Goal: Contribute content: Add original content to the website for others to see

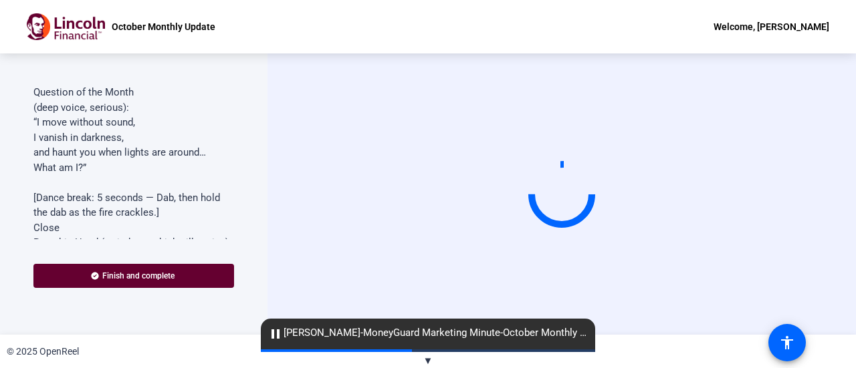
scroll to position [11, 0]
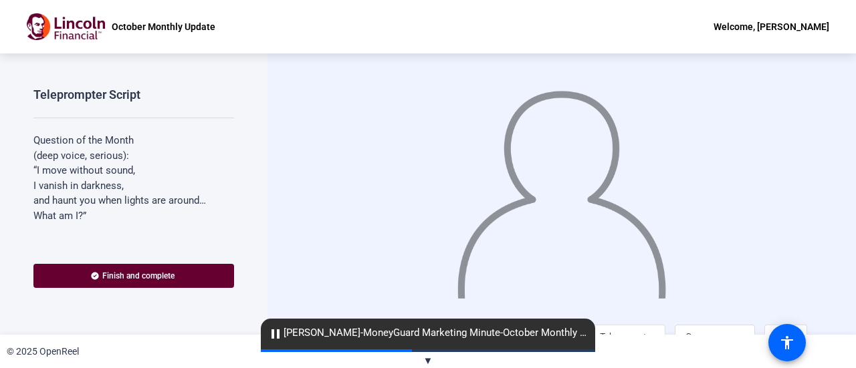
scroll to position [29, 0]
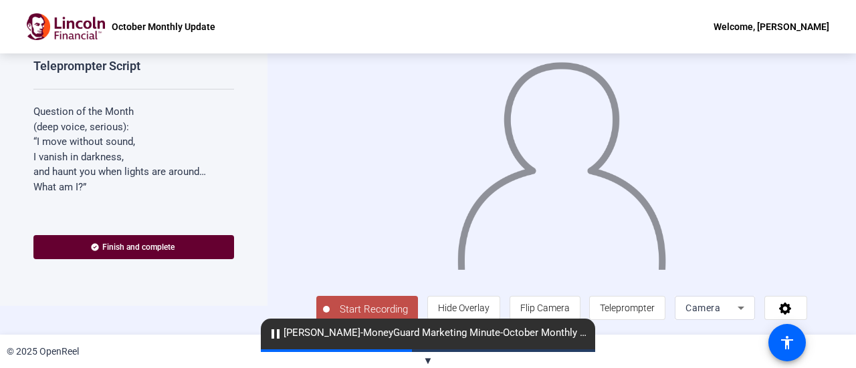
click at [378, 302] on span "Start Recording" at bounding box center [374, 309] width 88 height 15
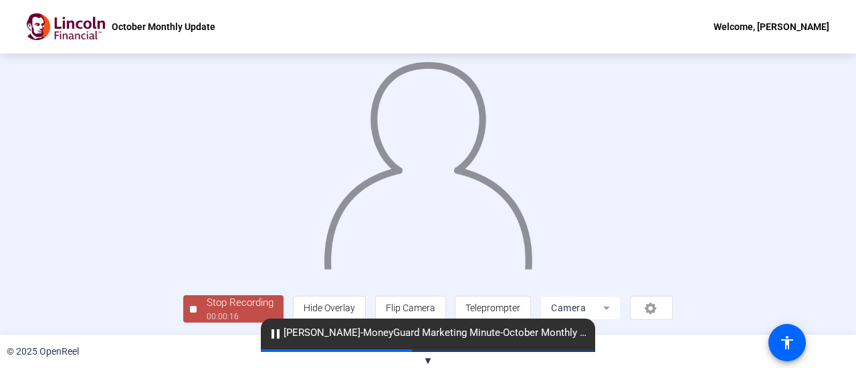
scroll to position [94, 0]
click at [207, 306] on div "Stop Recording" at bounding box center [240, 303] width 67 height 15
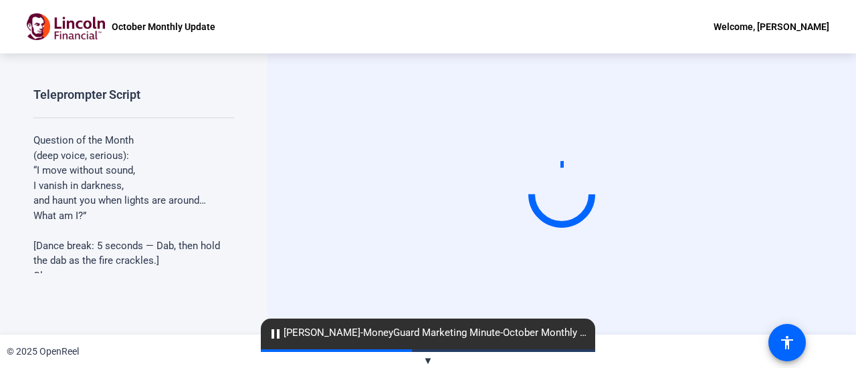
scroll to position [0, 0]
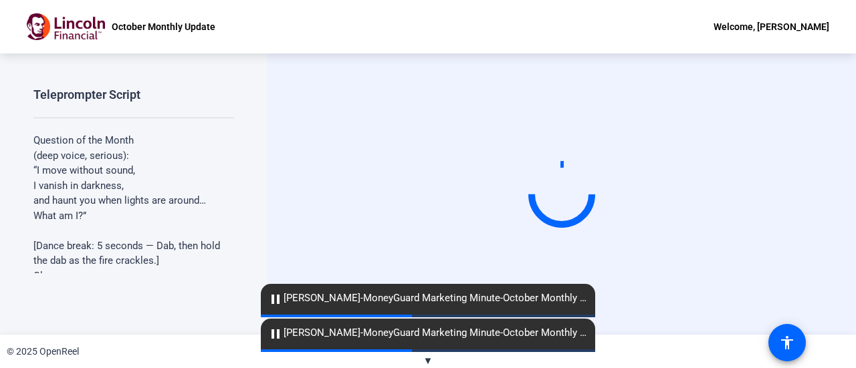
click at [127, 306] on div "Teleprompter Script Question of the Month (deep voice, serious): “I move withou…" at bounding box center [133, 193] width 267 height 281
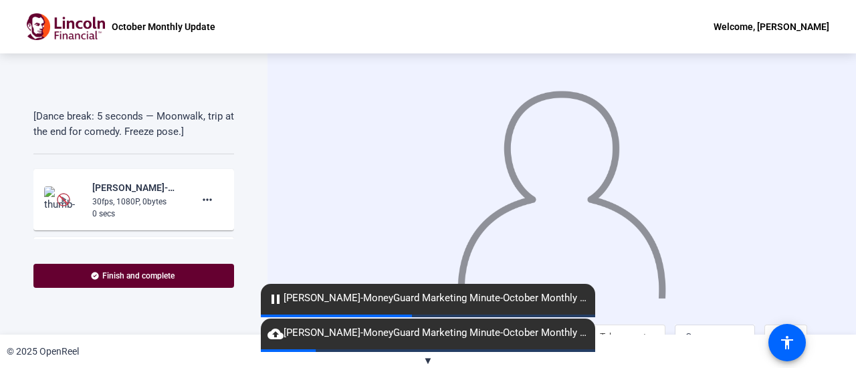
scroll to position [273, 0]
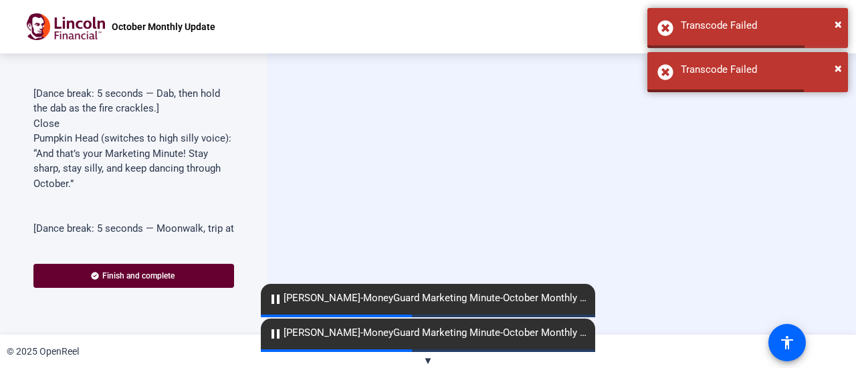
scroll to position [210, 0]
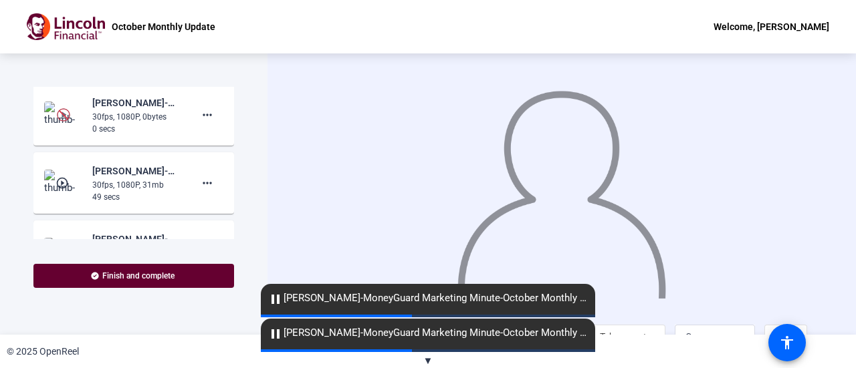
scroll to position [362, 0]
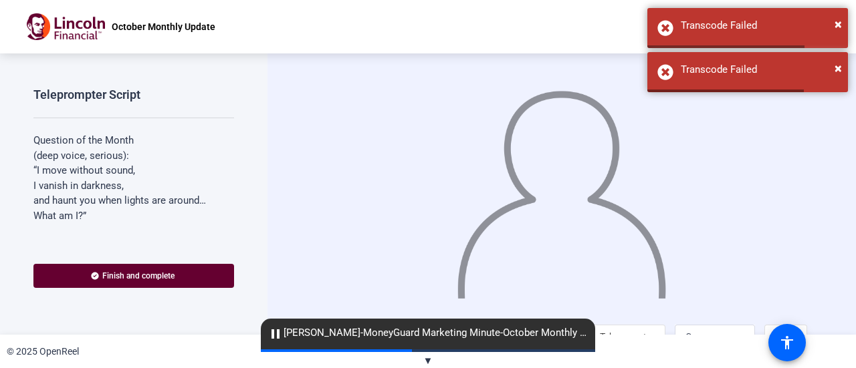
click at [225, 115] on div "Teleprompter Script Question of the Month (deep voice, serious): “I move withou…" at bounding box center [133, 163] width 201 height 152
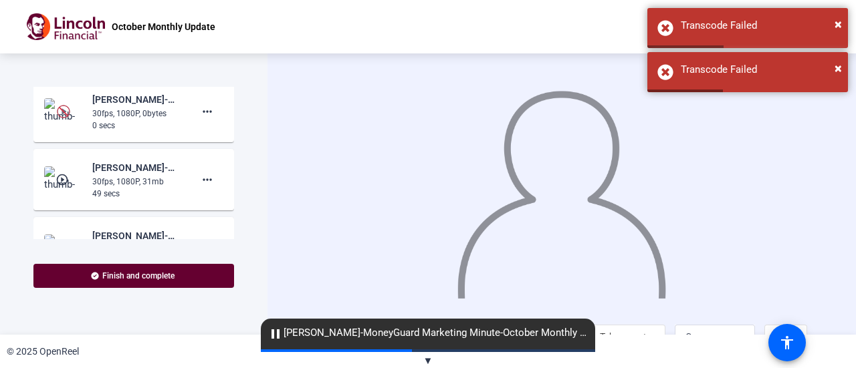
scroll to position [368, 0]
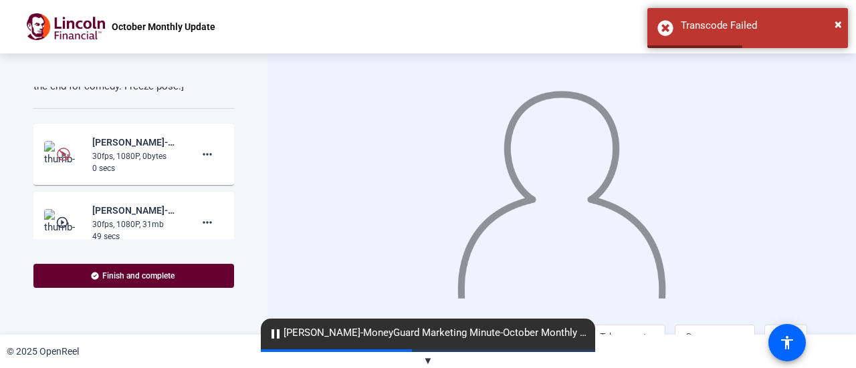
scroll to position [304, 0]
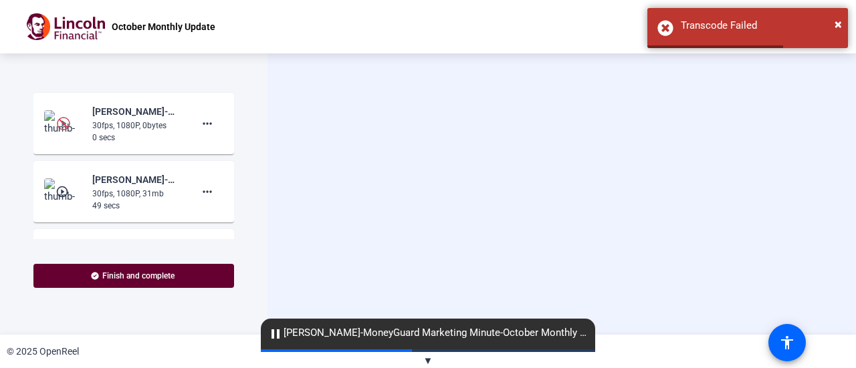
scroll to position [346, 0]
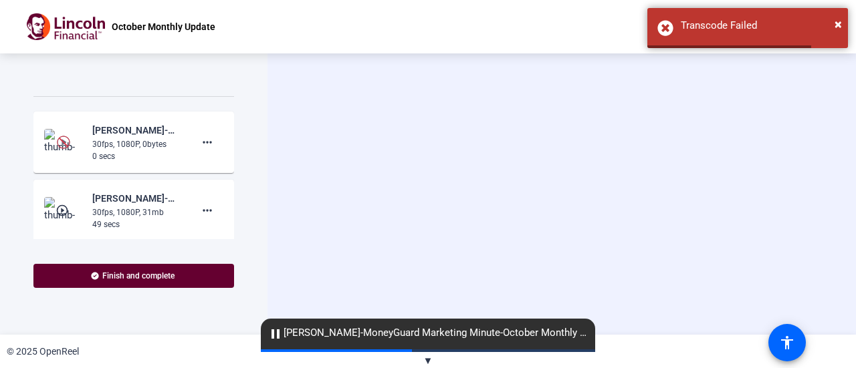
scroll to position [359, 0]
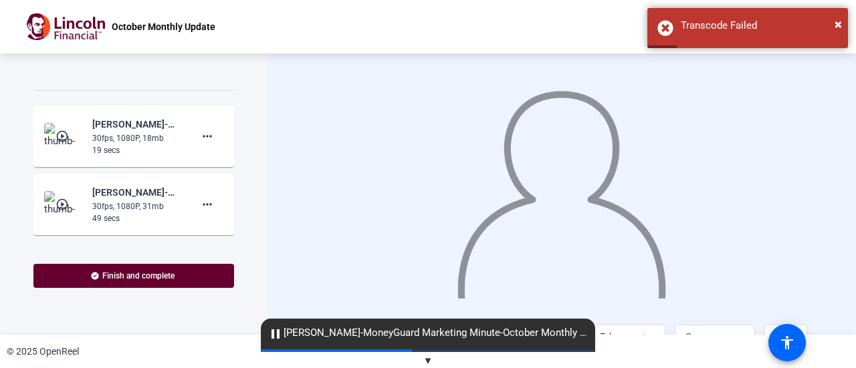
scroll to position [341, 0]
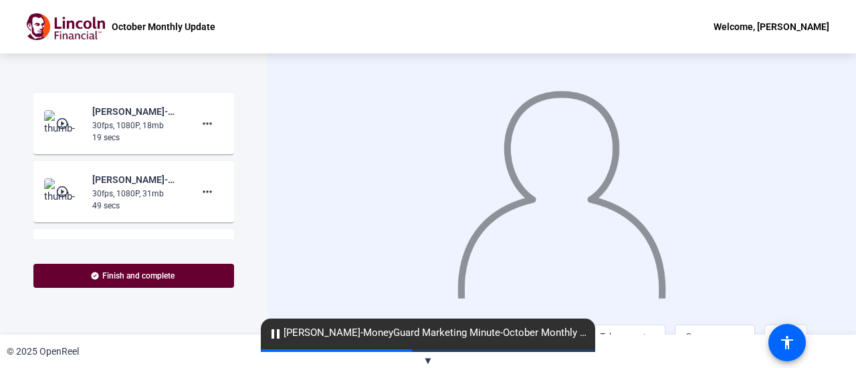
click at [66, 130] on mat-icon "play_circle_outline" at bounding box center [63, 123] width 16 height 13
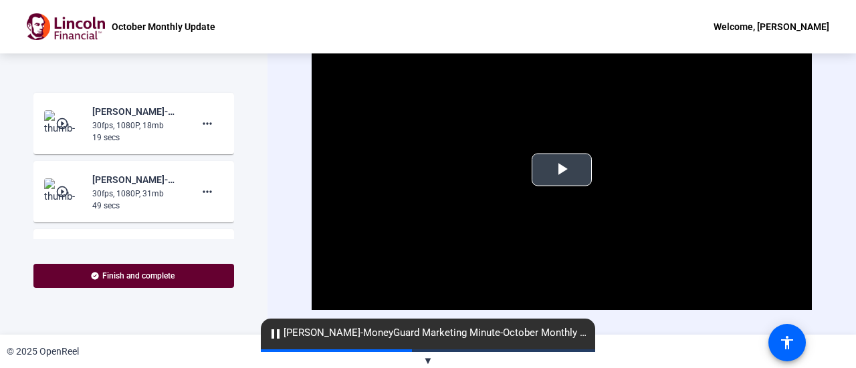
click at [562, 170] on span "Video Player" at bounding box center [562, 170] width 0 height 0
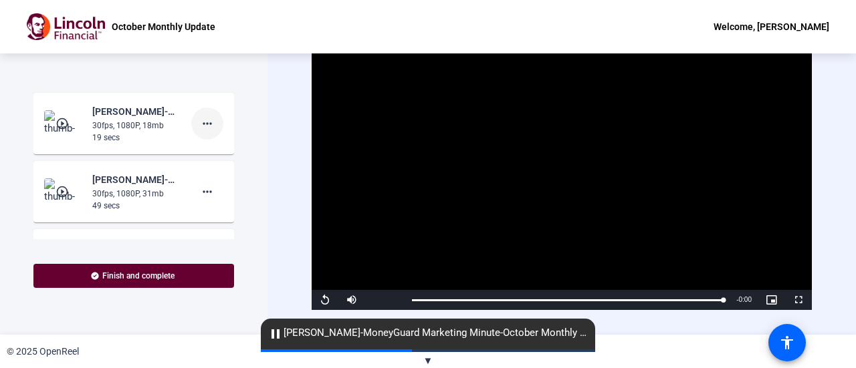
click at [205, 132] on mat-icon "more_horiz" at bounding box center [207, 124] width 16 height 16
click at [230, 205] on span "Add Notes" at bounding box center [221, 199] width 53 height 16
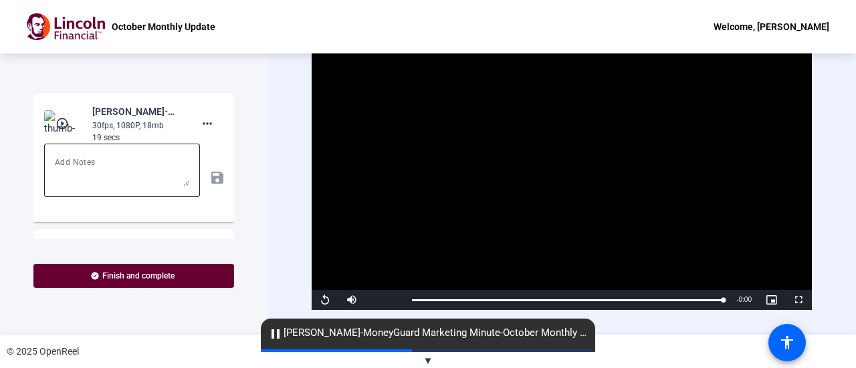
click at [115, 187] on textarea at bounding box center [122, 170] width 134 height 32
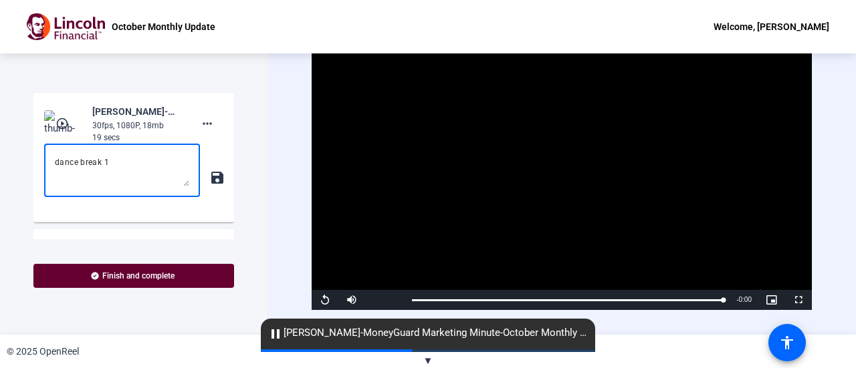
type textarea "dance break 1"
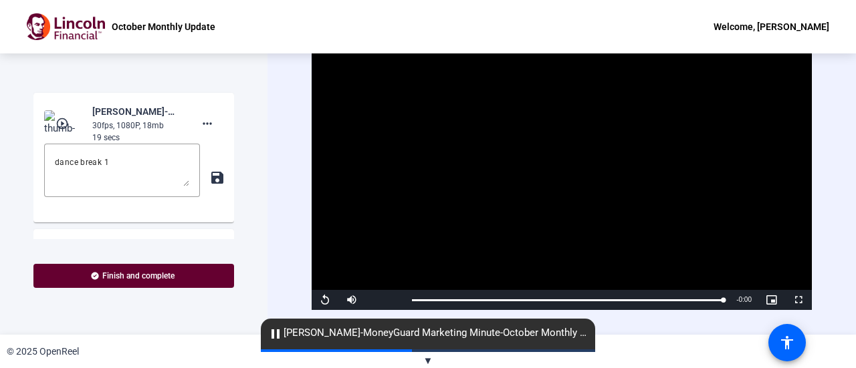
click at [209, 186] on mat-icon "save" at bounding box center [216, 178] width 14 height 16
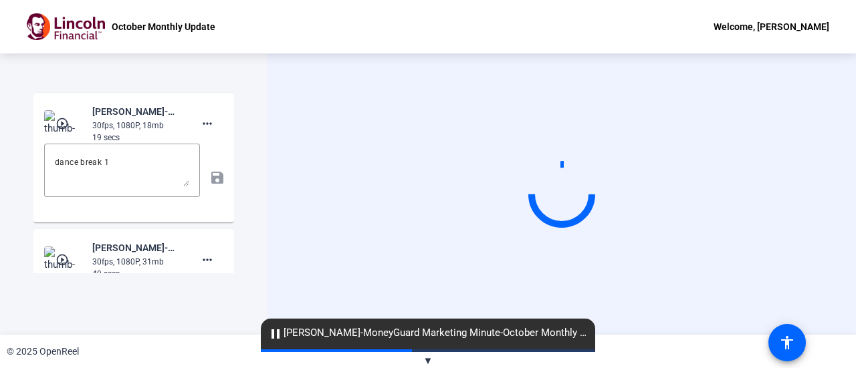
scroll to position [0, 0]
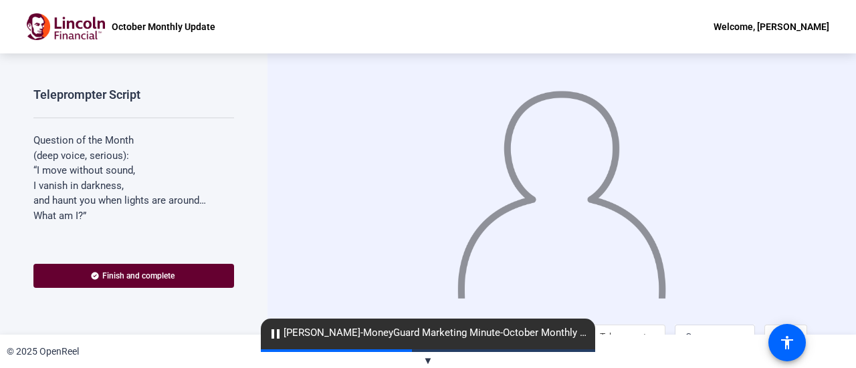
scroll to position [29, 0]
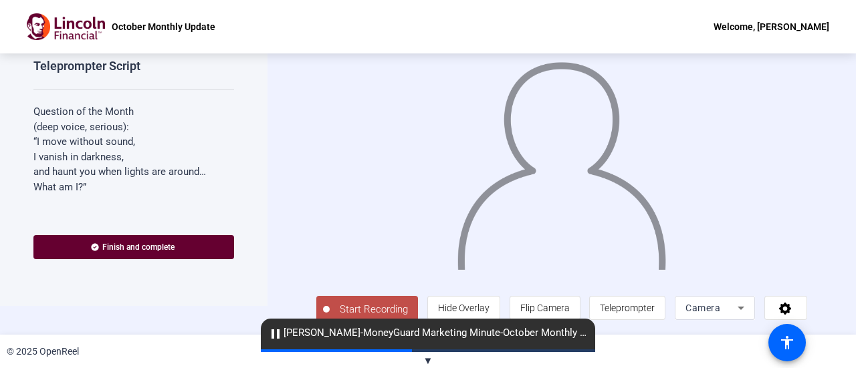
click at [366, 304] on span "Start Recording" at bounding box center [374, 309] width 88 height 15
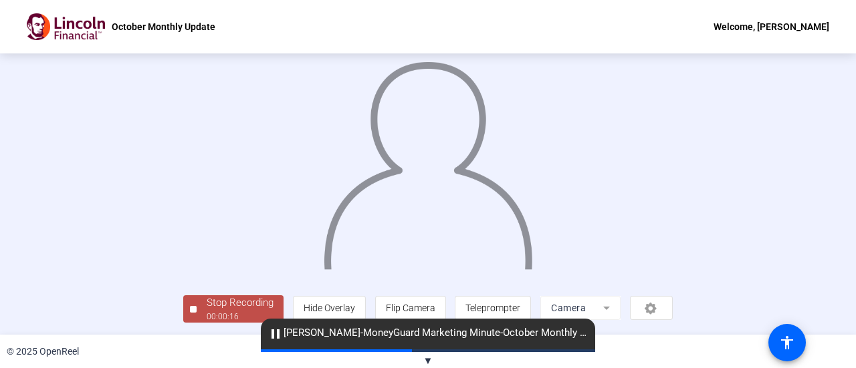
scroll to position [94, 0]
click at [207, 306] on div "Stop Recording" at bounding box center [240, 303] width 67 height 15
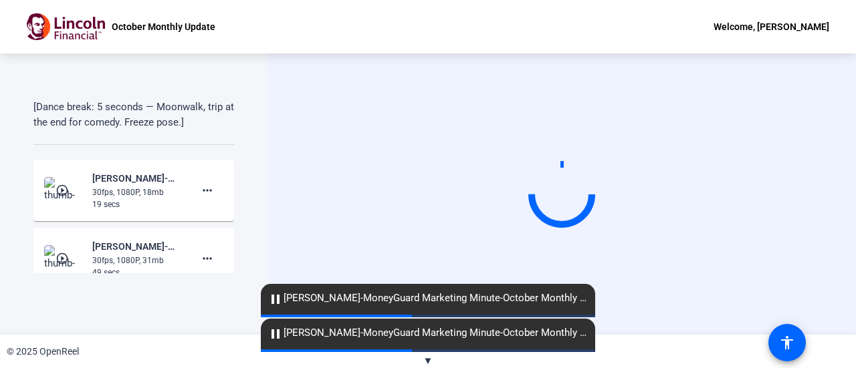
scroll to position [277, 0]
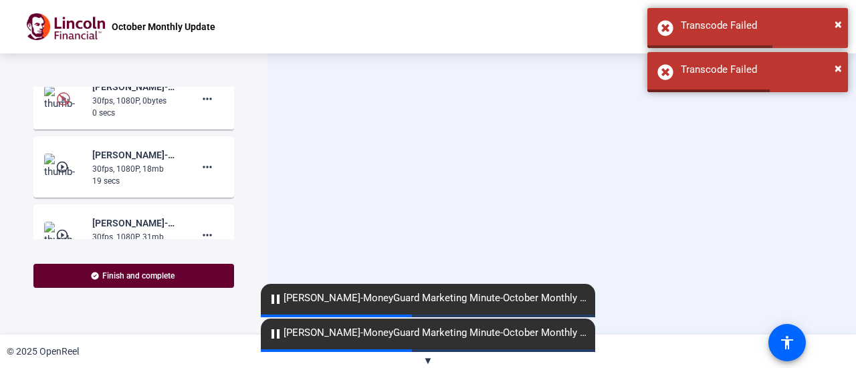
scroll to position [350, 0]
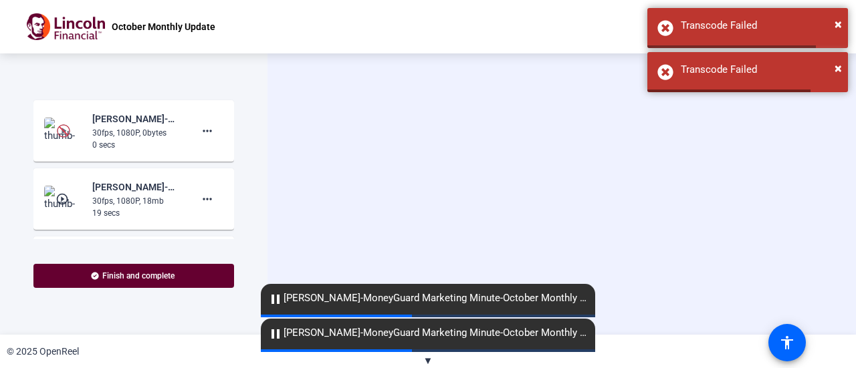
scroll to position [344, 0]
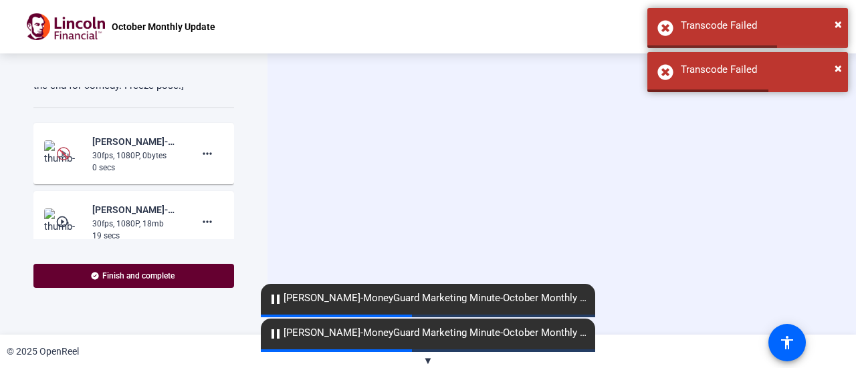
scroll to position [317, 0]
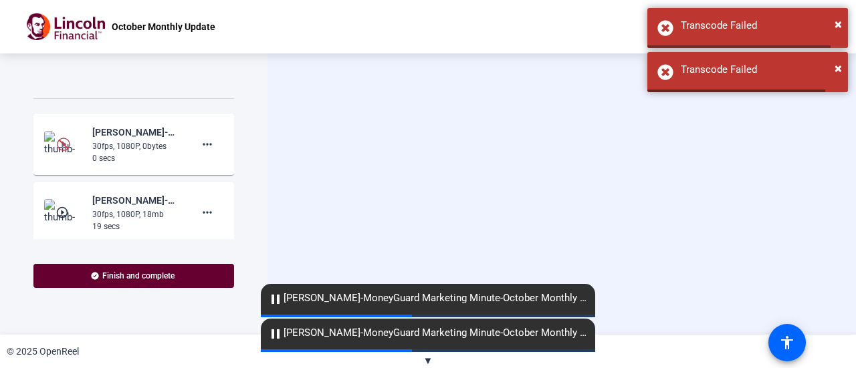
scroll to position [337, 0]
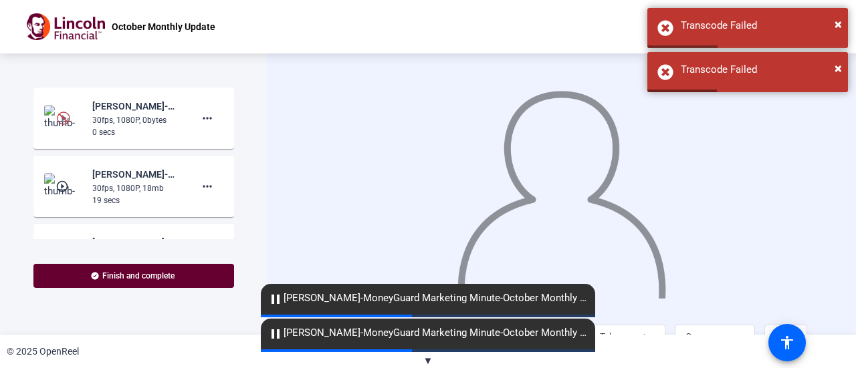
scroll to position [314, 0]
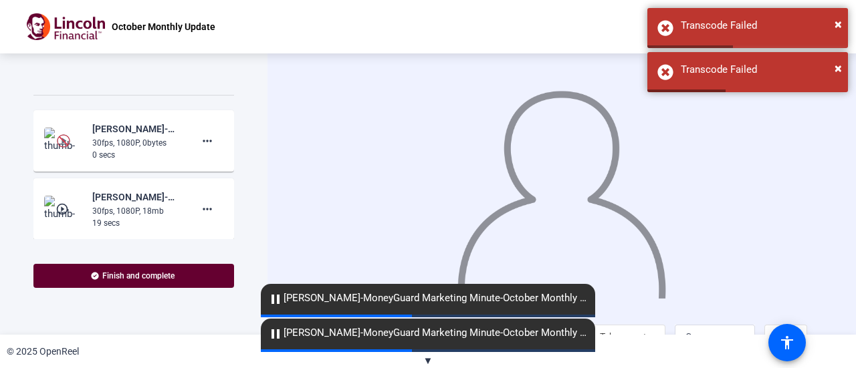
scroll to position [334, 0]
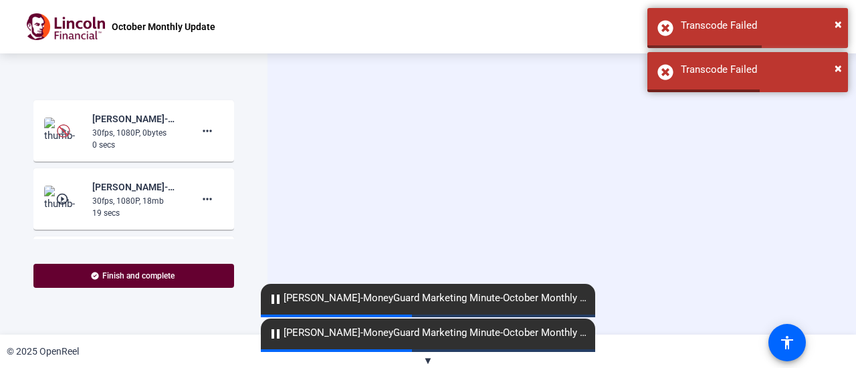
scroll to position [340, 0]
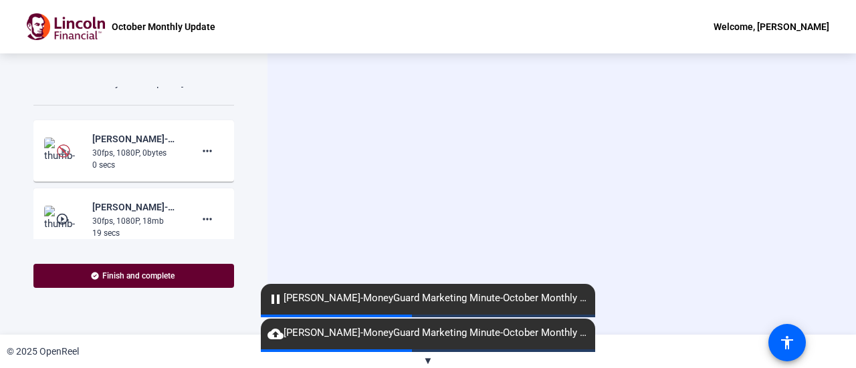
scroll to position [317, 0]
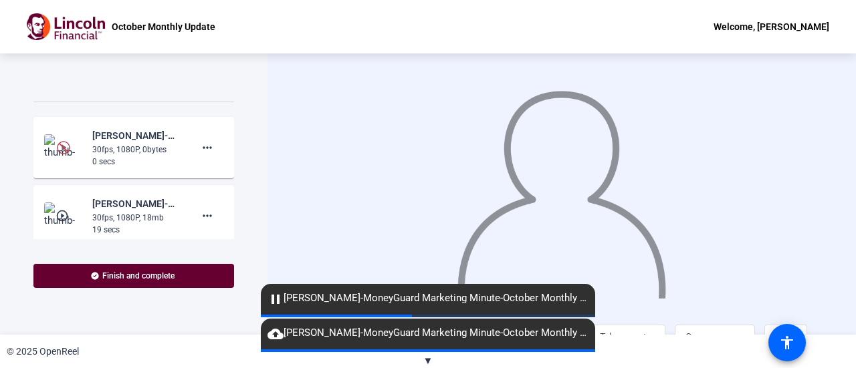
click at [55, 223] on mat-icon "play_circle_outline" at bounding box center [63, 215] width 16 height 13
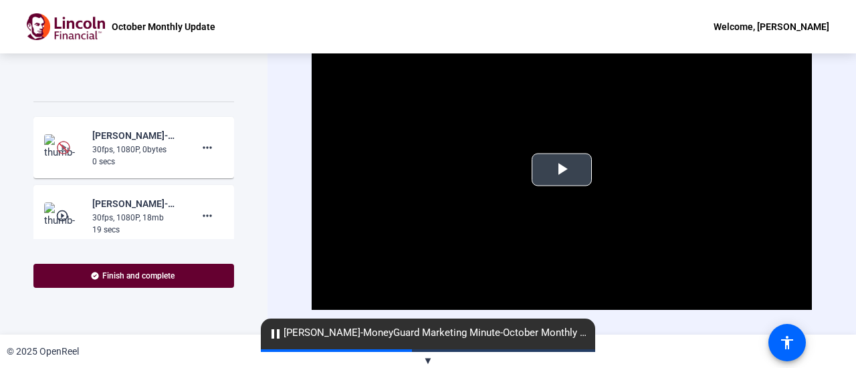
click at [562, 170] on span "Video Player" at bounding box center [562, 170] width 0 height 0
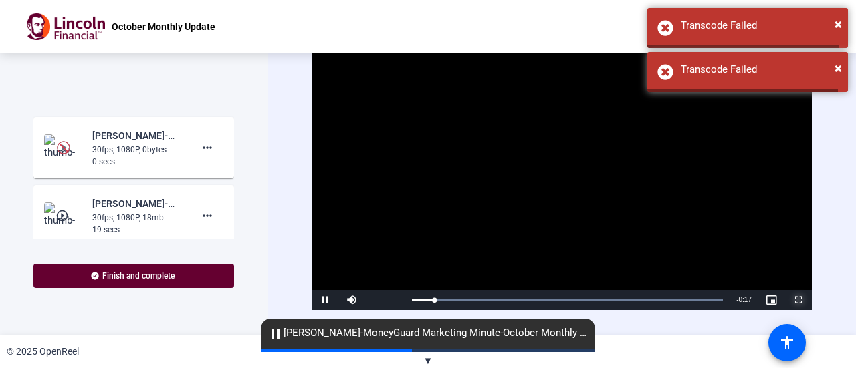
click at [791, 300] on span "Video Player" at bounding box center [798, 300] width 27 height 0
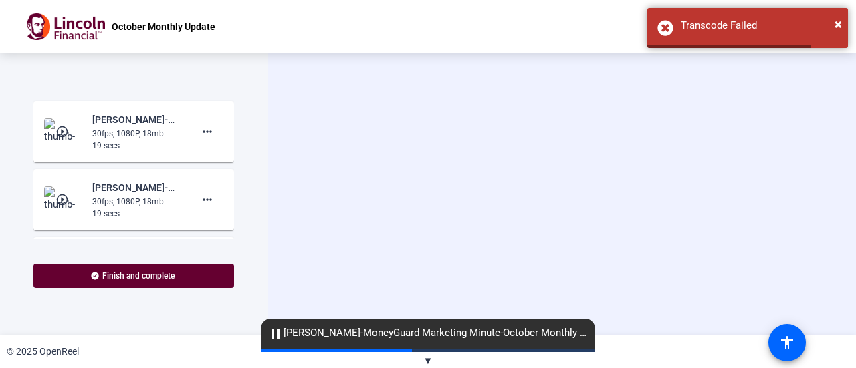
scroll to position [340, 0]
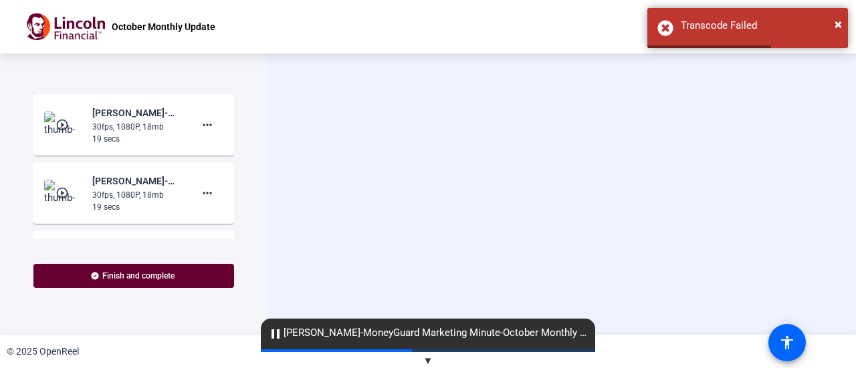
click at [66, 132] on mat-icon "play_circle_outline" at bounding box center [63, 124] width 16 height 13
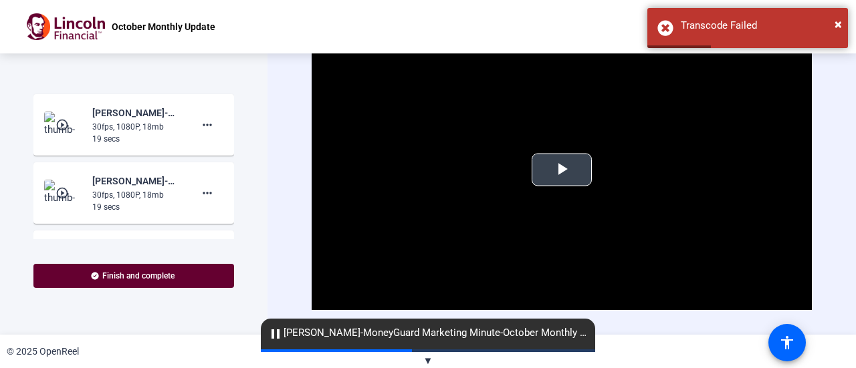
click at [562, 170] on span "Video Player" at bounding box center [562, 170] width 0 height 0
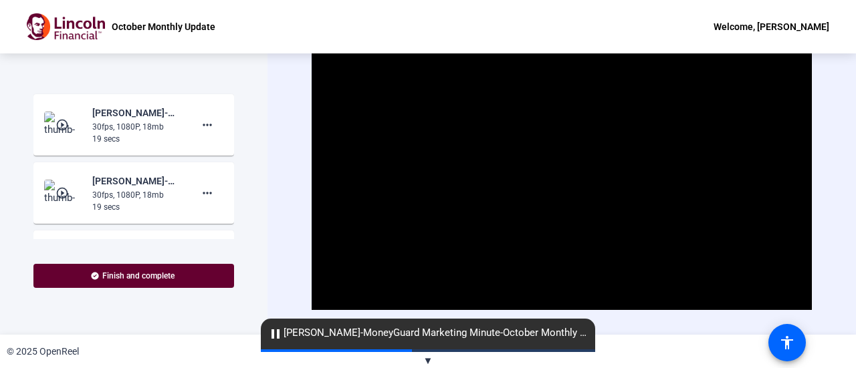
scroll to position [27, 0]
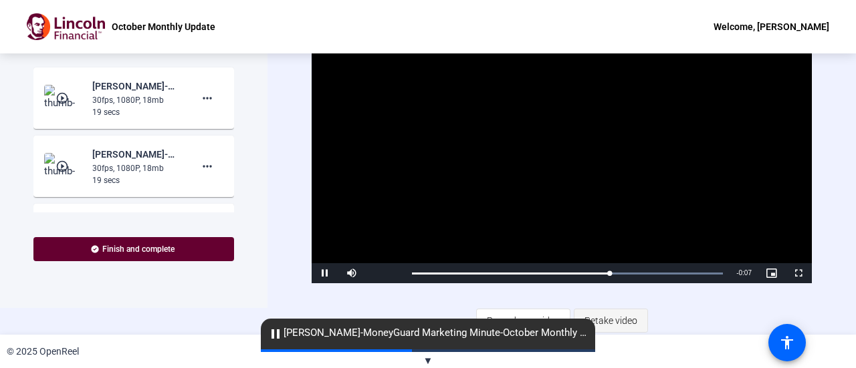
click at [613, 319] on span "Retake video" at bounding box center [610, 320] width 53 height 25
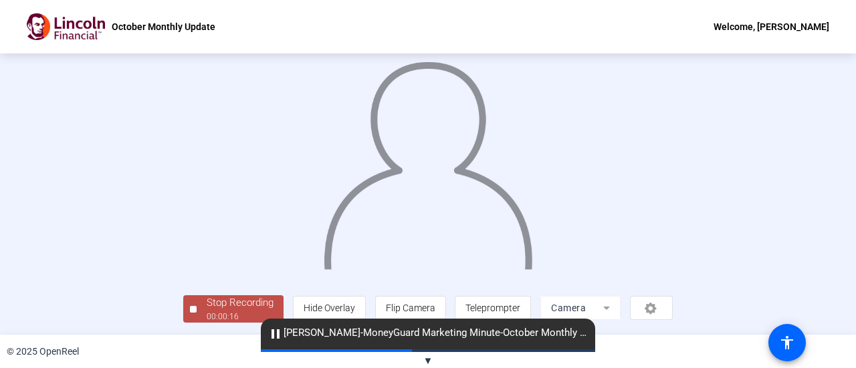
scroll to position [94, 0]
click at [207, 310] on div "Stop Recording" at bounding box center [240, 303] width 67 height 15
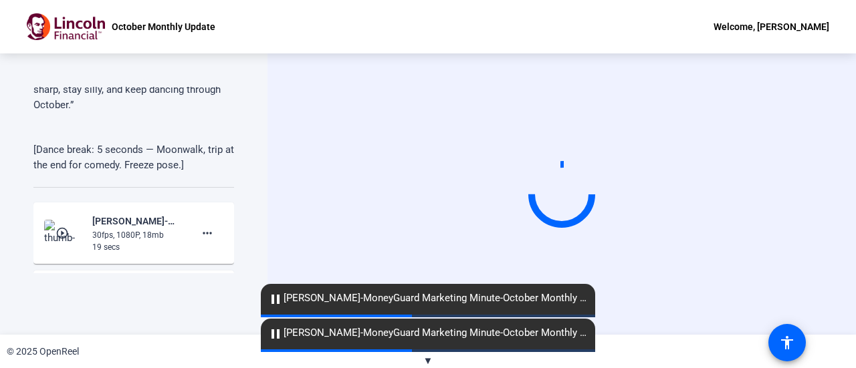
scroll to position [237, 0]
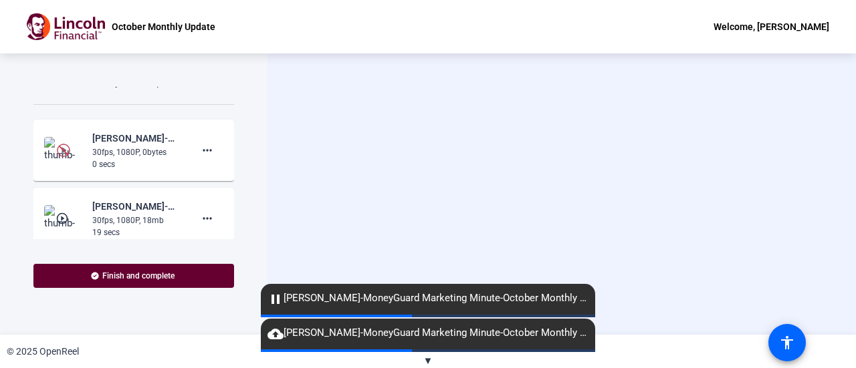
scroll to position [320, 0]
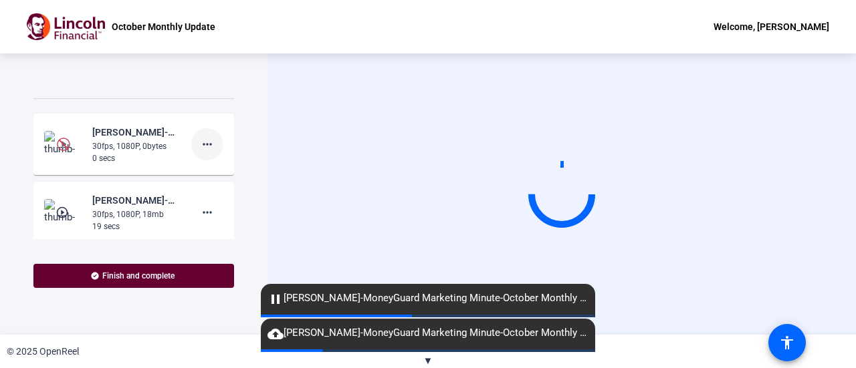
click at [206, 152] on mat-icon "more_horiz" at bounding box center [207, 144] width 16 height 16
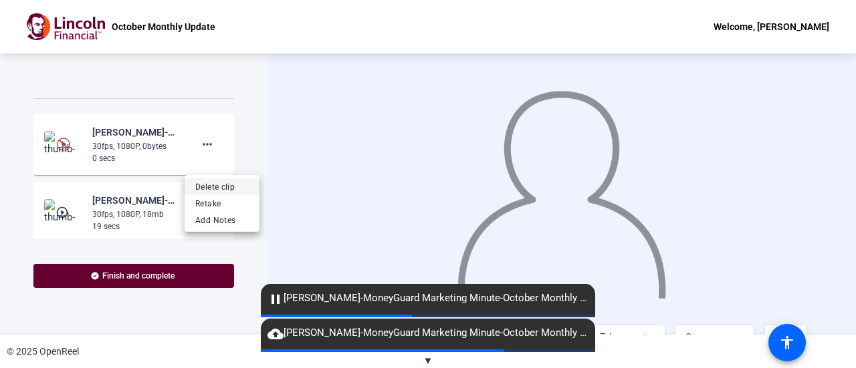
click at [226, 191] on span "Delete clip" at bounding box center [221, 187] width 53 height 16
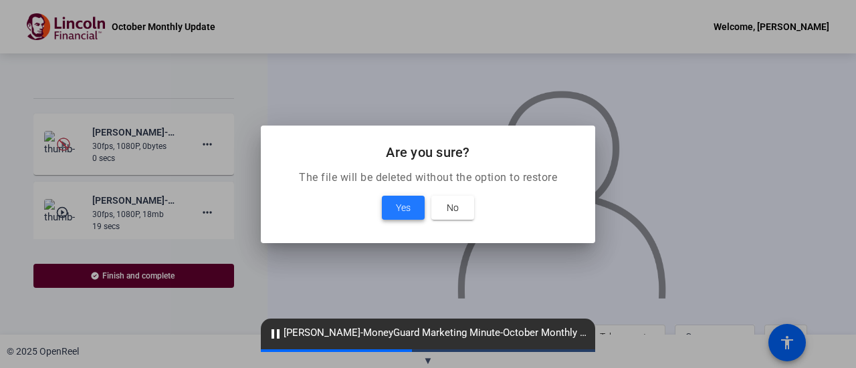
click at [402, 210] on span "Yes" at bounding box center [403, 208] width 15 height 16
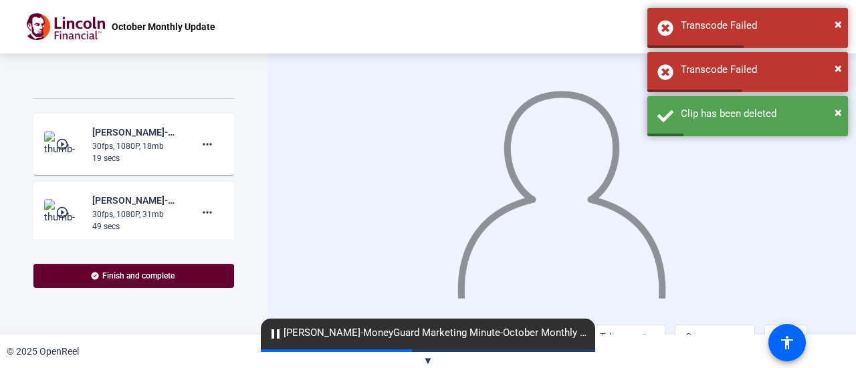
scroll to position [29, 0]
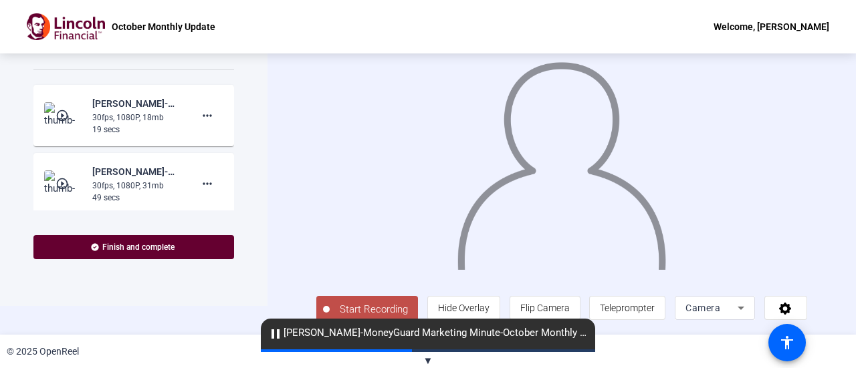
click at [390, 301] on button "Start Recording" at bounding box center [367, 309] width 102 height 27
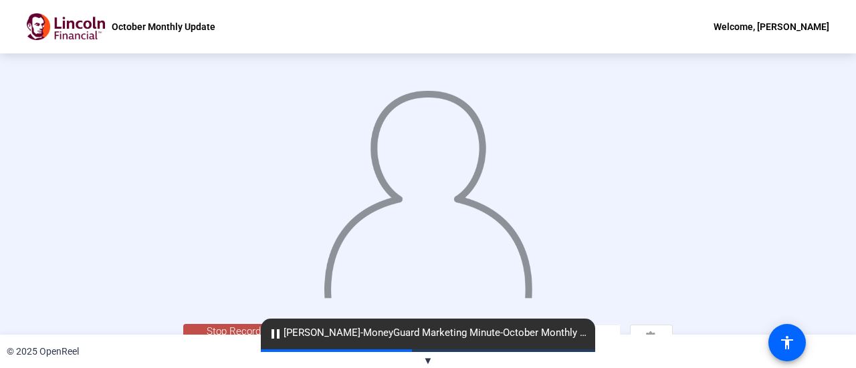
scroll to position [94, 0]
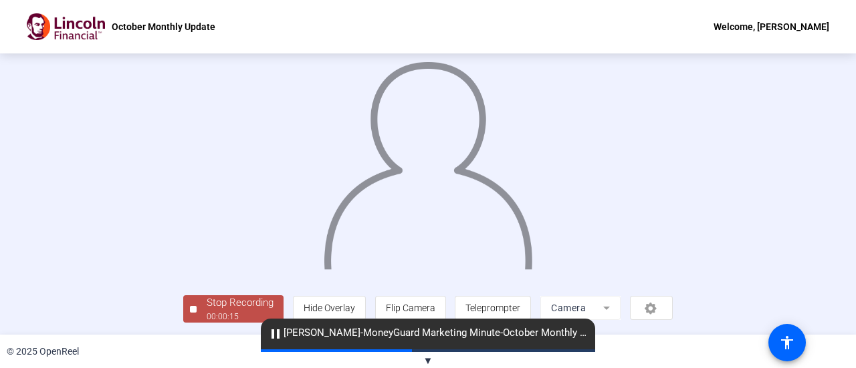
click at [197, 303] on span "Stop Recording 00:00:15" at bounding box center [240, 309] width 87 height 27
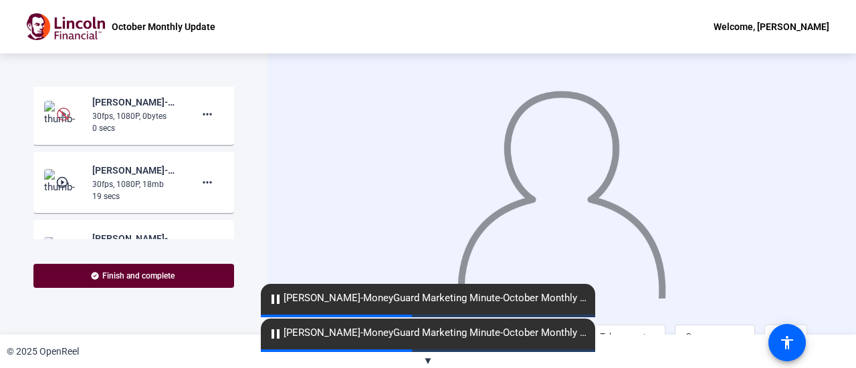
scroll to position [29, 0]
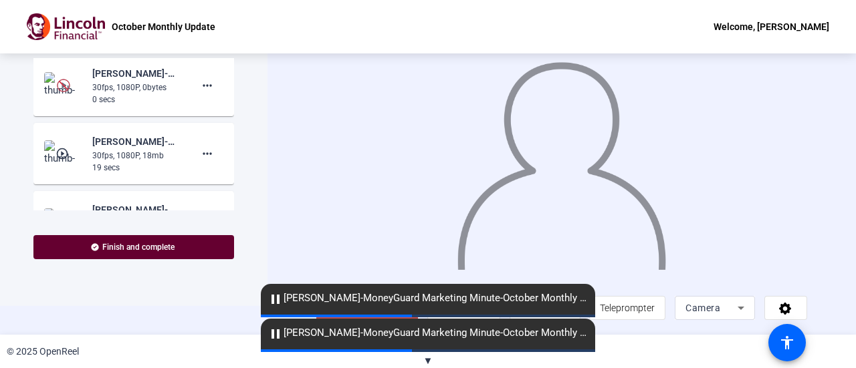
click at [427, 362] on span "▼" at bounding box center [428, 361] width 10 height 12
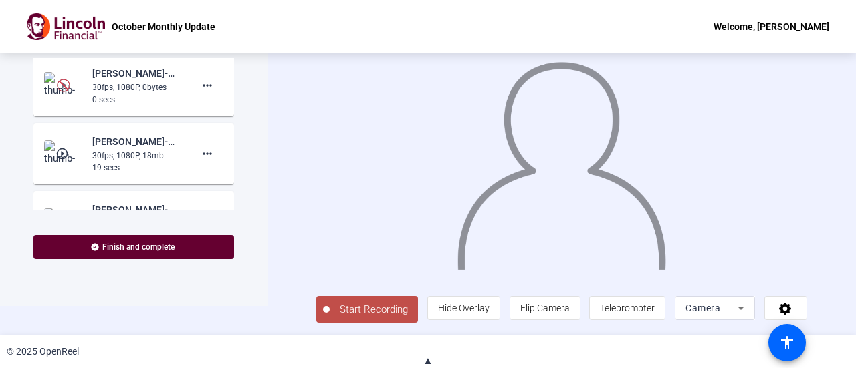
click at [374, 316] on span "Start Recording" at bounding box center [374, 309] width 88 height 15
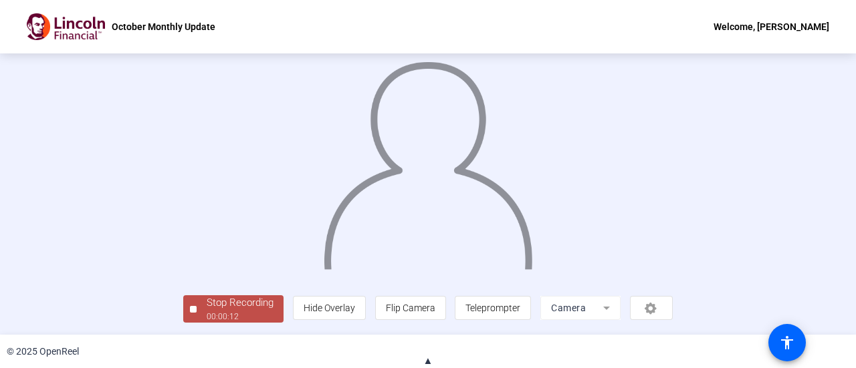
scroll to position [94, 0]
click at [207, 315] on div "00:00:14" at bounding box center [240, 317] width 67 height 12
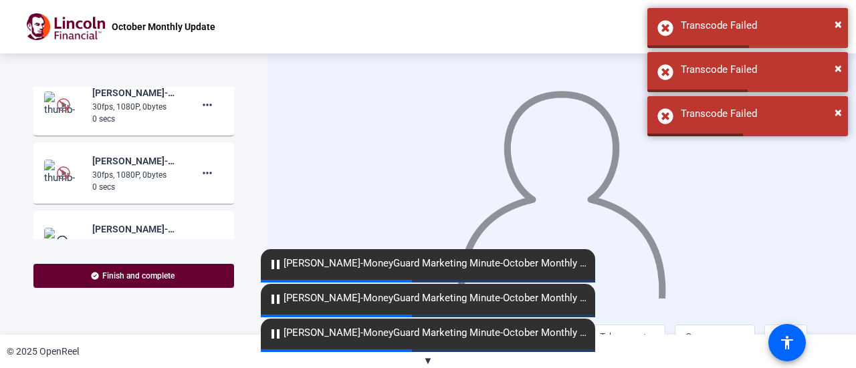
scroll to position [384, 0]
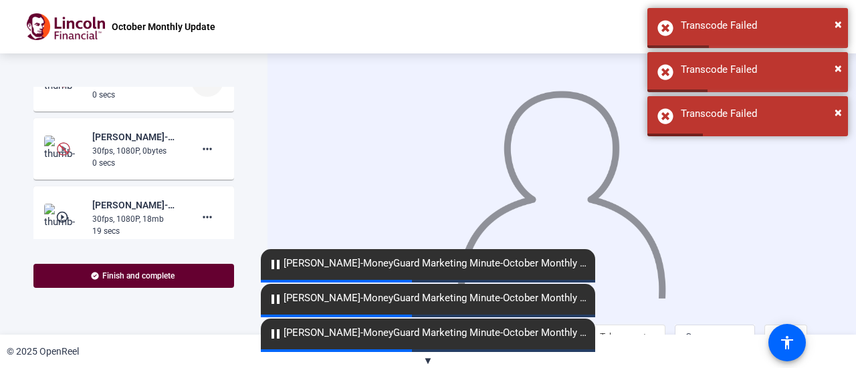
click at [199, 89] on mat-icon "more_horiz" at bounding box center [207, 81] width 16 height 16
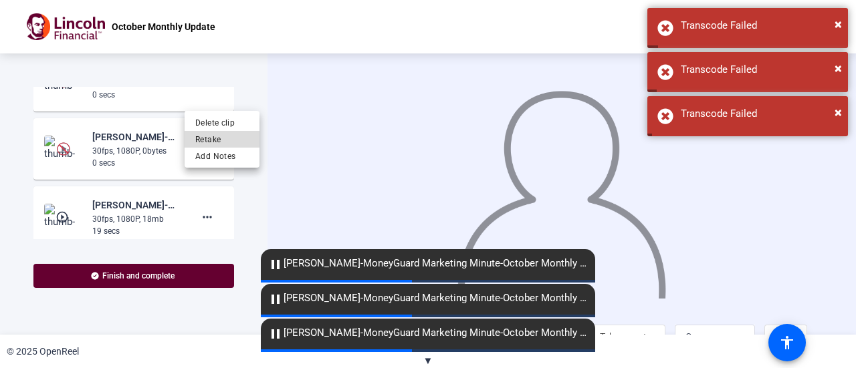
click at [207, 133] on span "Retake" at bounding box center [221, 140] width 53 height 16
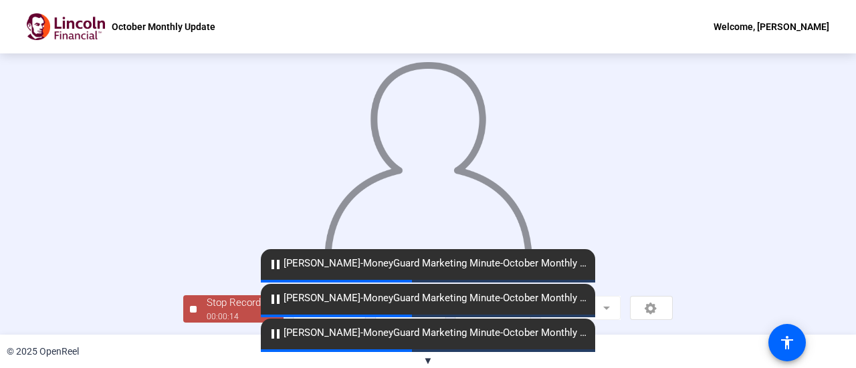
scroll to position [94, 0]
click at [183, 311] on button "Stop Recording 00:00:16" at bounding box center [233, 309] width 100 height 27
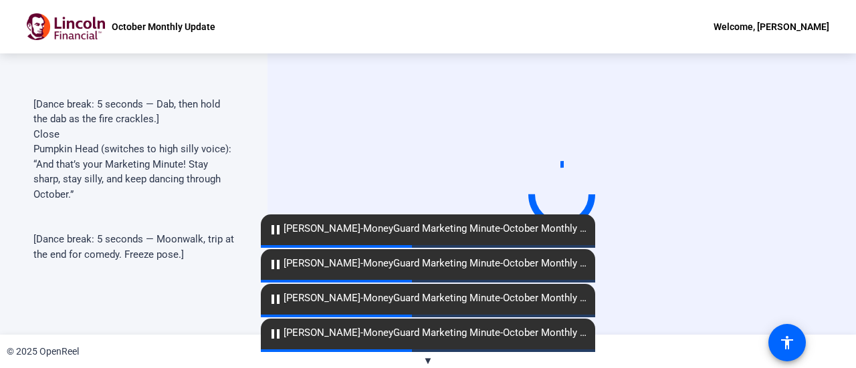
scroll to position [131, 0]
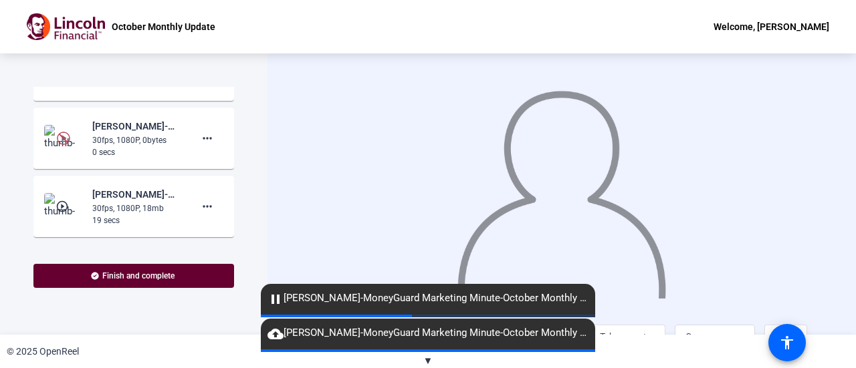
scroll to position [419, 0]
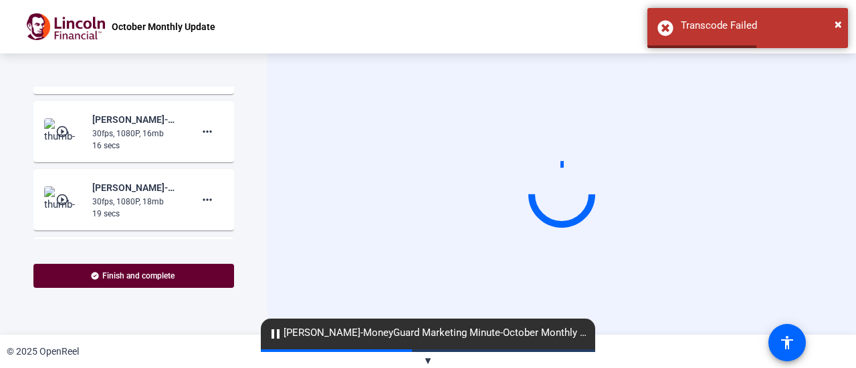
scroll to position [412, 0]
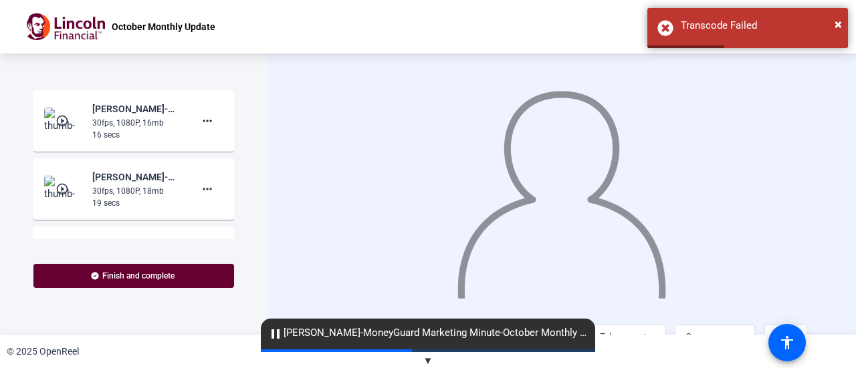
click at [59, 128] on mat-icon "play_circle_outline" at bounding box center [63, 120] width 16 height 13
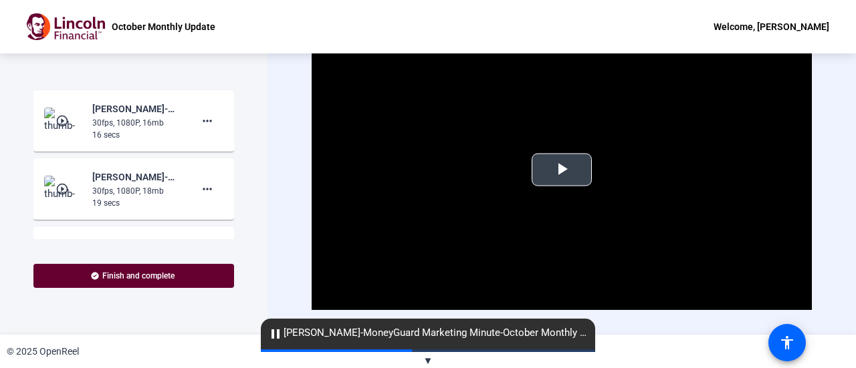
click at [562, 170] on span "Video Player" at bounding box center [562, 170] width 0 height 0
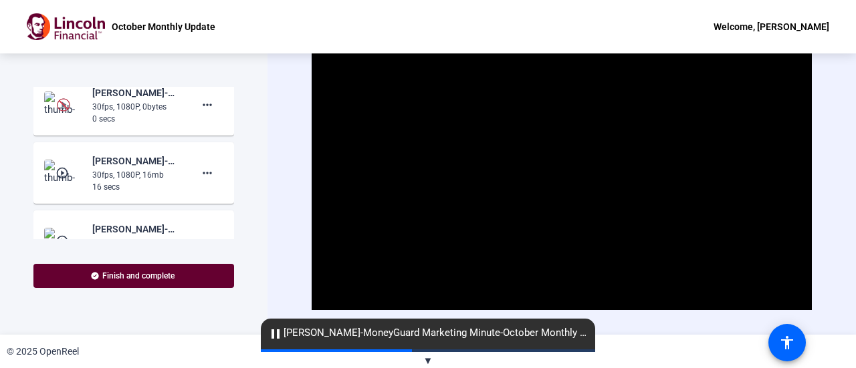
scroll to position [370, 0]
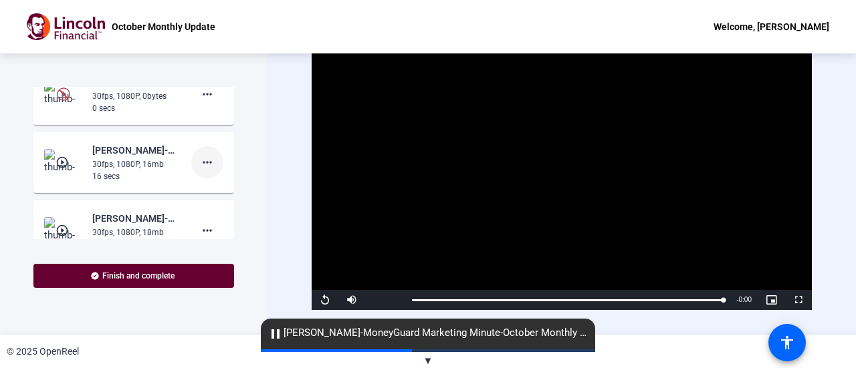
click at [203, 170] on mat-icon "more_horiz" at bounding box center [207, 162] width 16 height 16
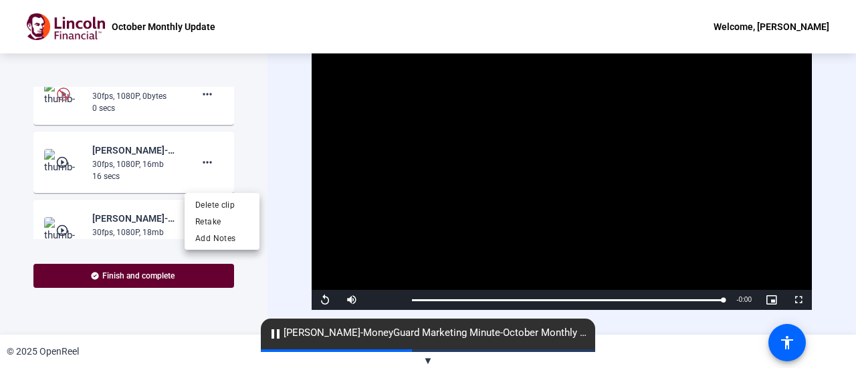
drag, startPoint x: 221, startPoint y: 208, endPoint x: 195, endPoint y: 162, distance: 52.1
click at [195, 162] on div "Delete clip Retake Add Notes" at bounding box center [428, 184] width 856 height 368
click at [257, 145] on div at bounding box center [428, 184] width 856 height 368
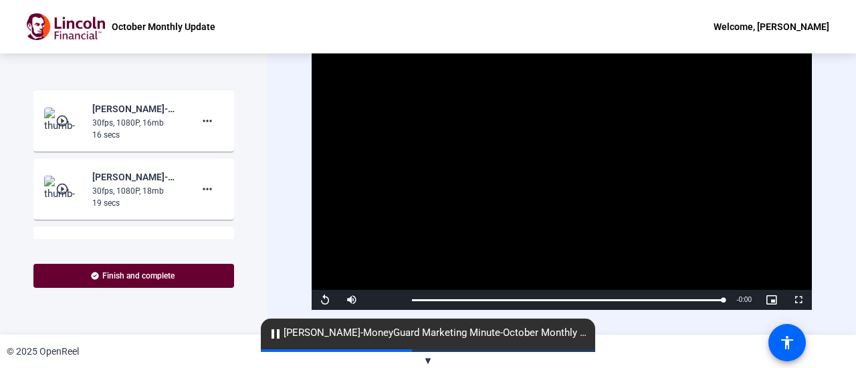
scroll to position [398, 0]
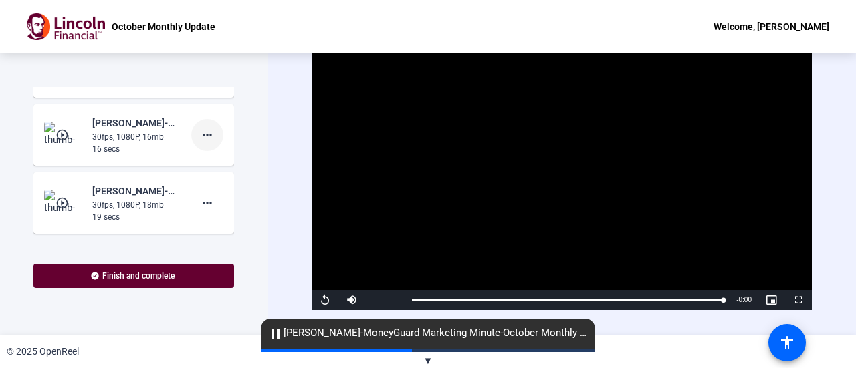
click at [205, 143] on mat-icon "more_horiz" at bounding box center [207, 135] width 16 height 16
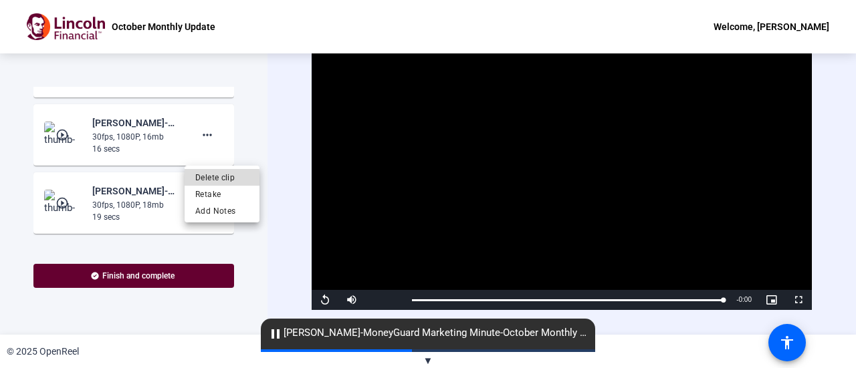
click at [209, 179] on span "Delete clip" at bounding box center [221, 177] width 53 height 16
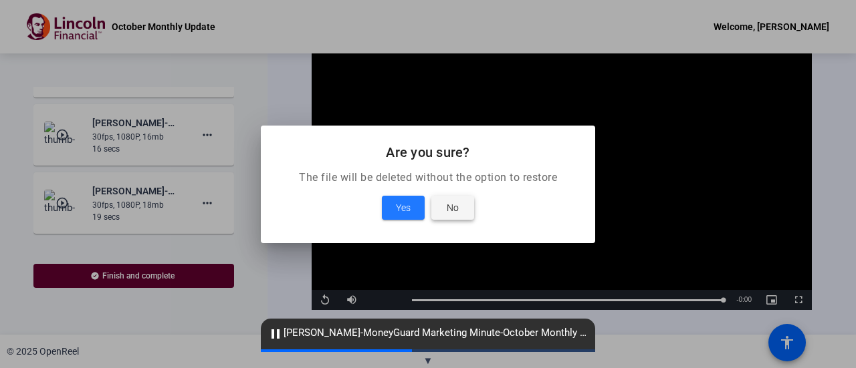
click at [453, 211] on span "No" at bounding box center [453, 208] width 12 height 16
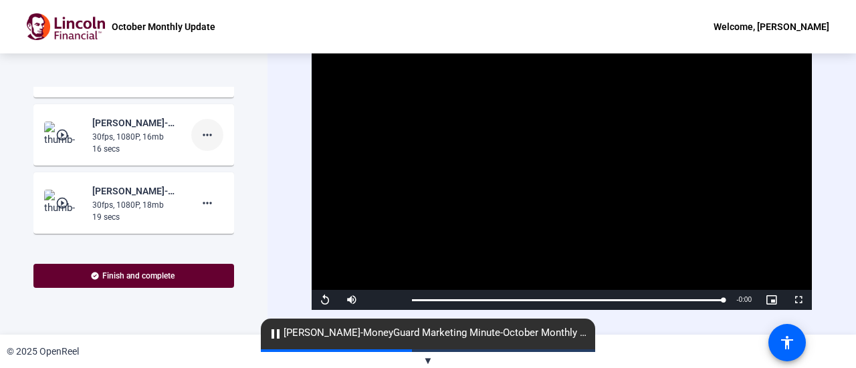
click at [199, 143] on mat-icon "more_horiz" at bounding box center [207, 135] width 16 height 16
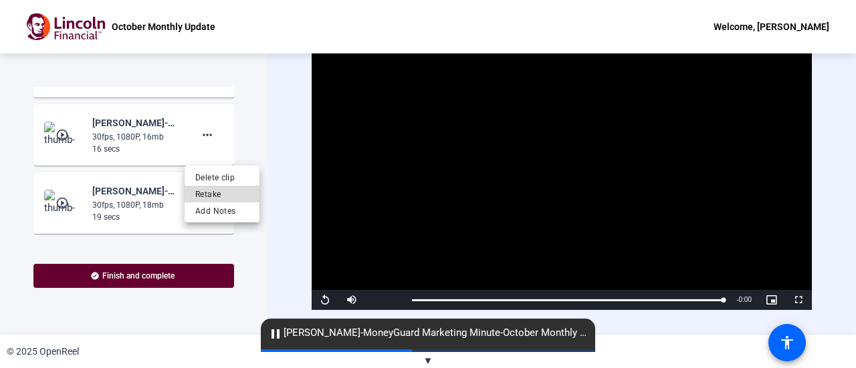
click at [202, 193] on span "Retake" at bounding box center [221, 194] width 53 height 16
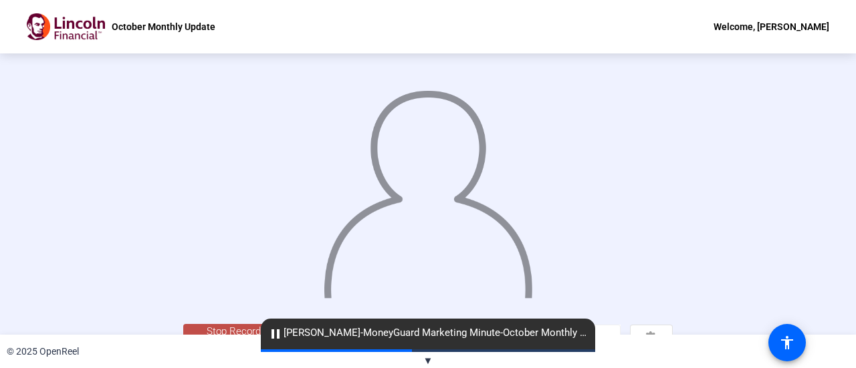
scroll to position [94, 0]
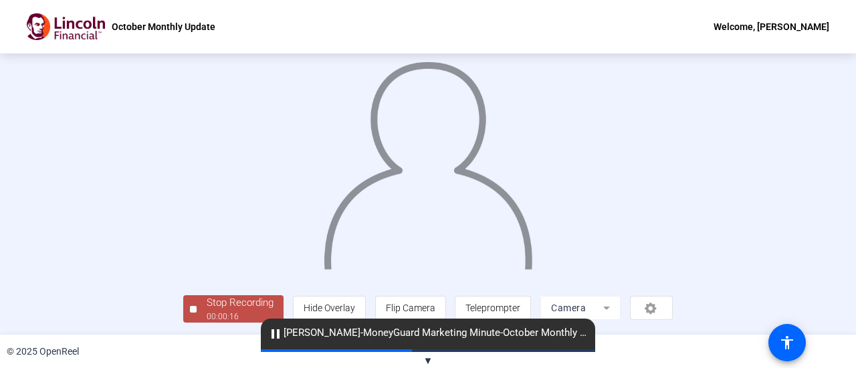
click at [207, 310] on div "Stop Recording" at bounding box center [240, 303] width 67 height 15
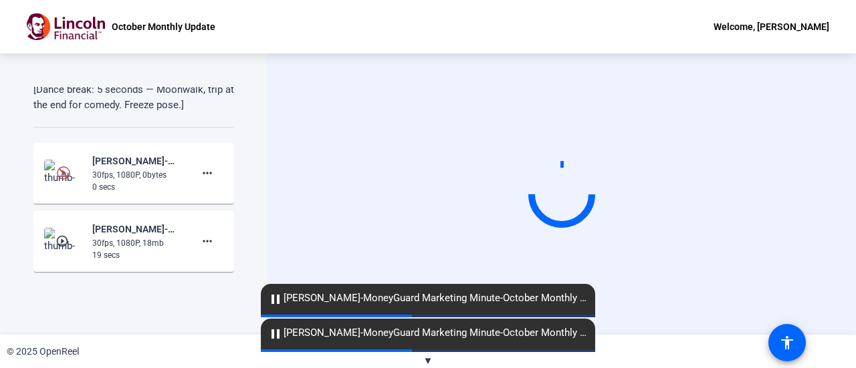
scroll to position [294, 0]
click at [56, 245] on mat-icon "play_circle_outline" at bounding box center [63, 238] width 16 height 13
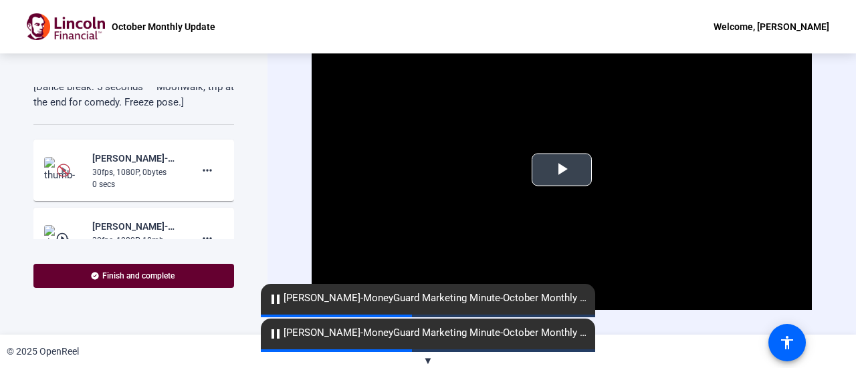
click at [562, 170] on span "Video Player" at bounding box center [562, 170] width 0 height 0
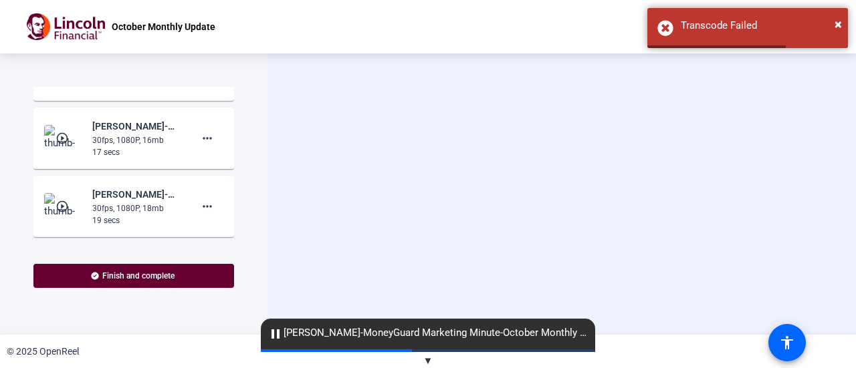
scroll to position [405, 0]
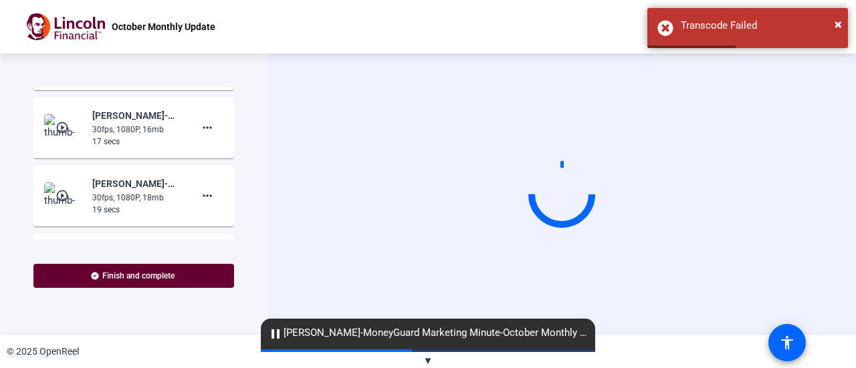
click at [58, 134] on mat-icon "play_circle_outline" at bounding box center [63, 127] width 16 height 13
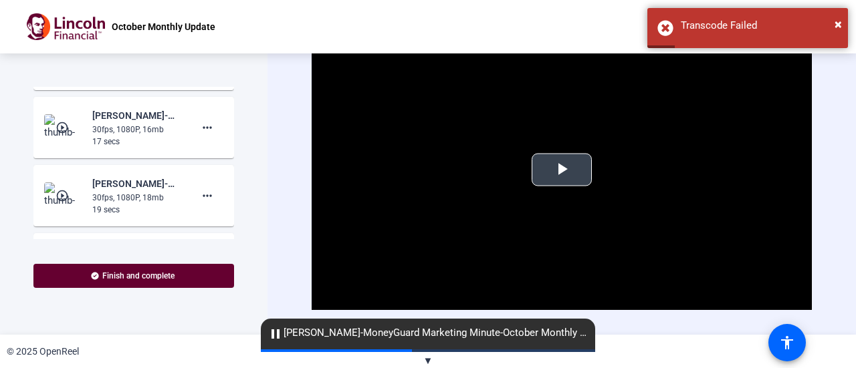
click at [562, 170] on span "Video Player" at bounding box center [562, 170] width 0 height 0
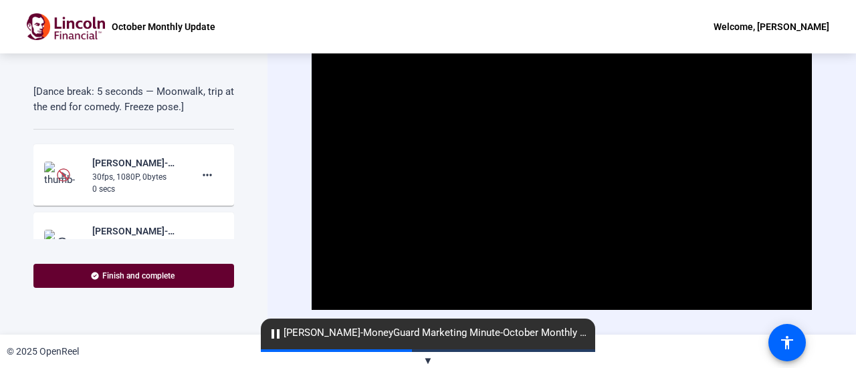
scroll to position [346, 0]
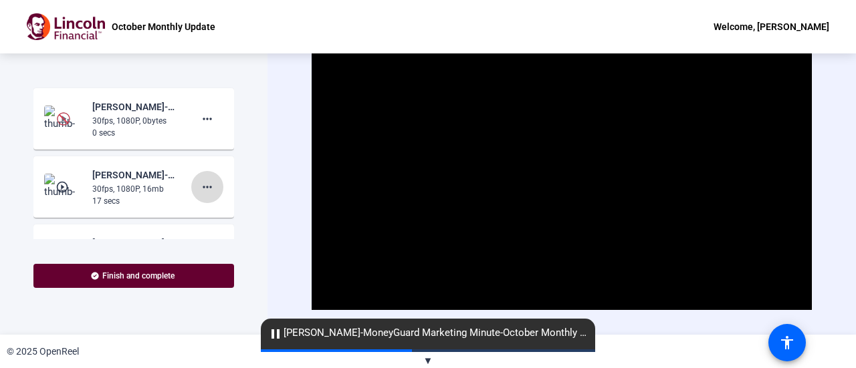
click at [203, 195] on mat-icon "more_horiz" at bounding box center [207, 187] width 16 height 16
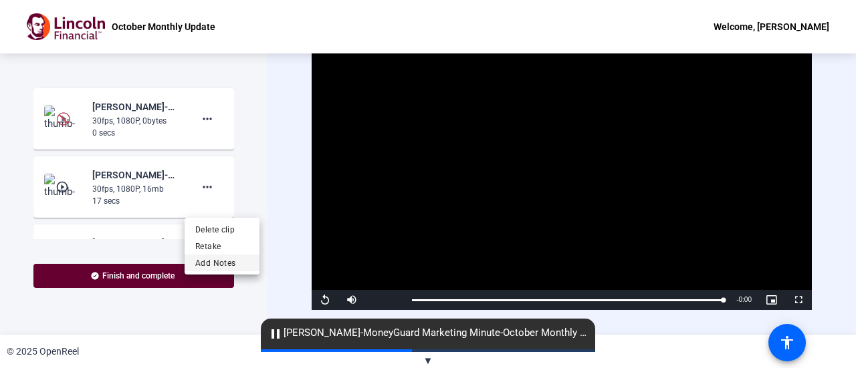
click at [209, 262] on span "Add Notes" at bounding box center [221, 263] width 53 height 16
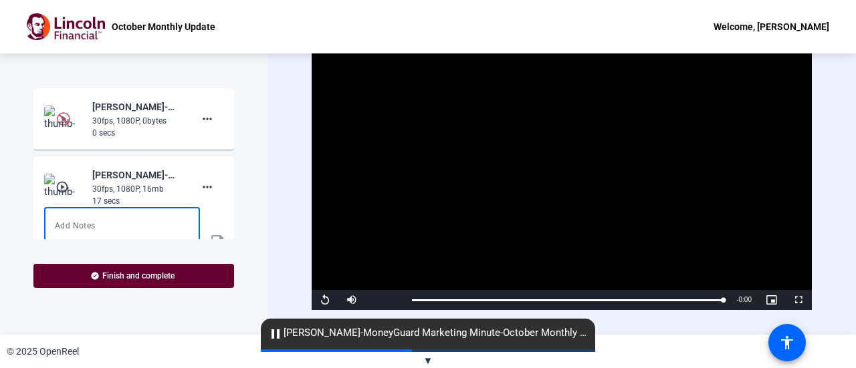
click at [111, 233] on textarea at bounding box center [122, 234] width 134 height 32
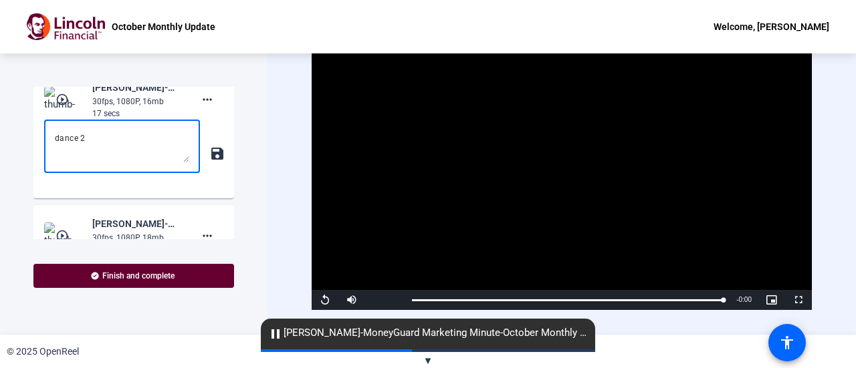
scroll to position [437, 0]
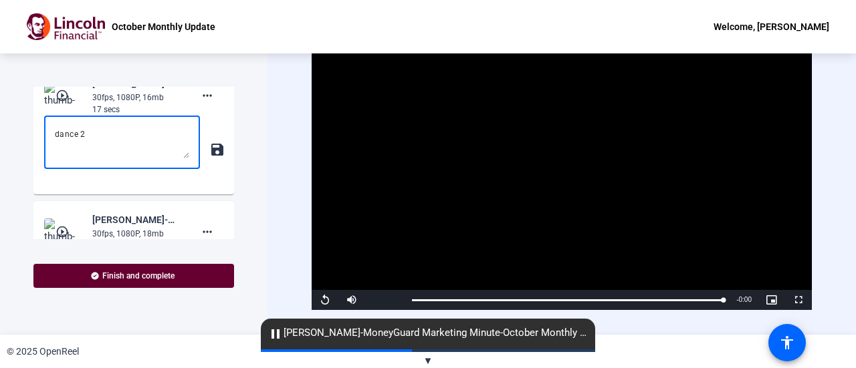
type textarea "dance 2"
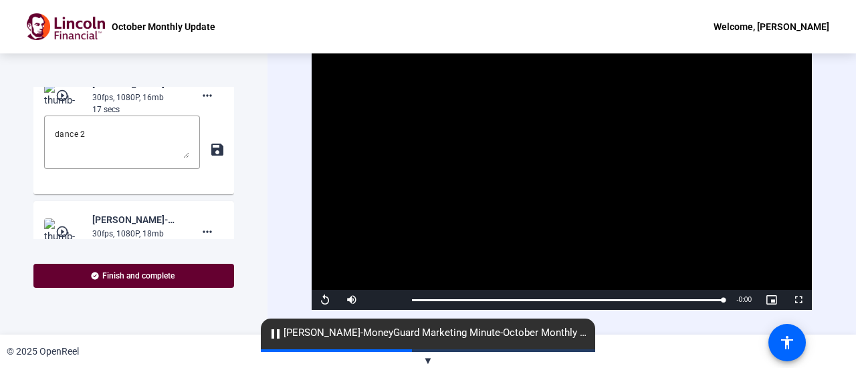
click at [211, 158] on mat-icon "save" at bounding box center [216, 150] width 14 height 16
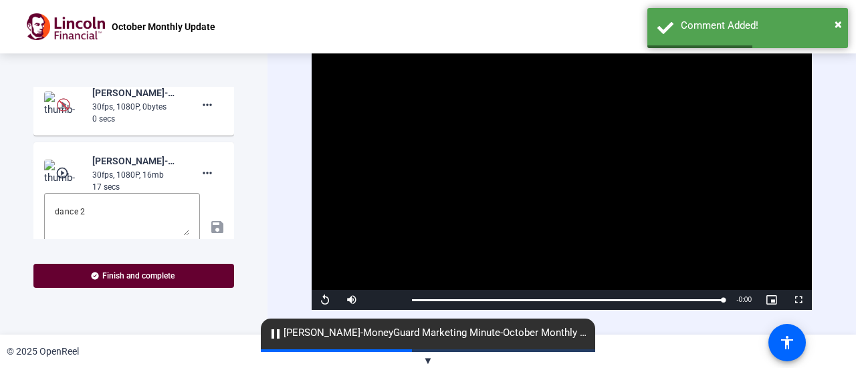
scroll to position [348, 0]
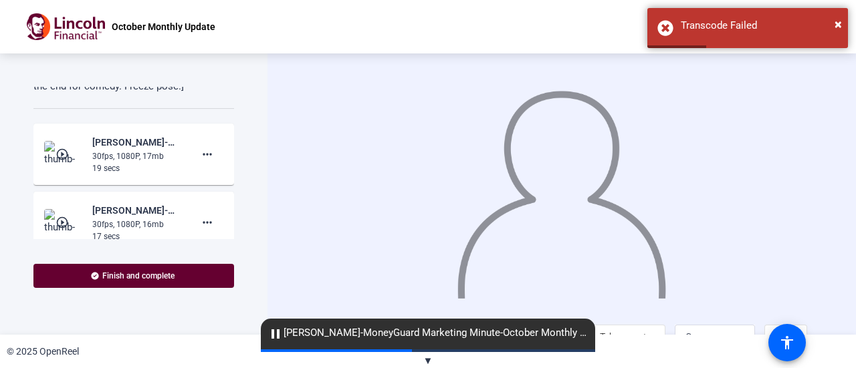
scroll to position [314, 0]
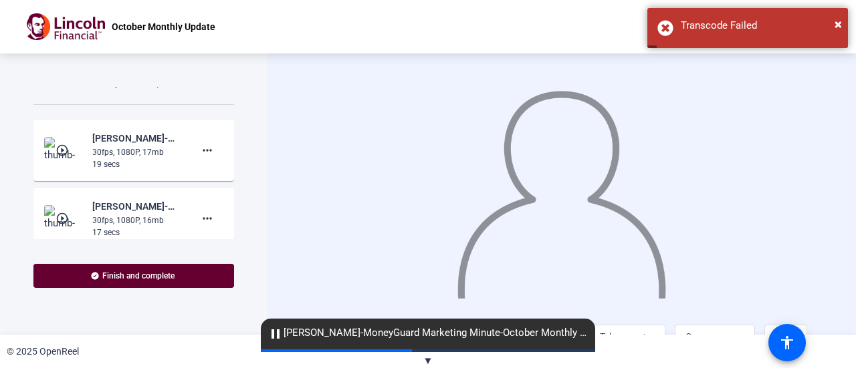
click at [66, 157] on mat-icon "play_circle_outline" at bounding box center [63, 150] width 16 height 13
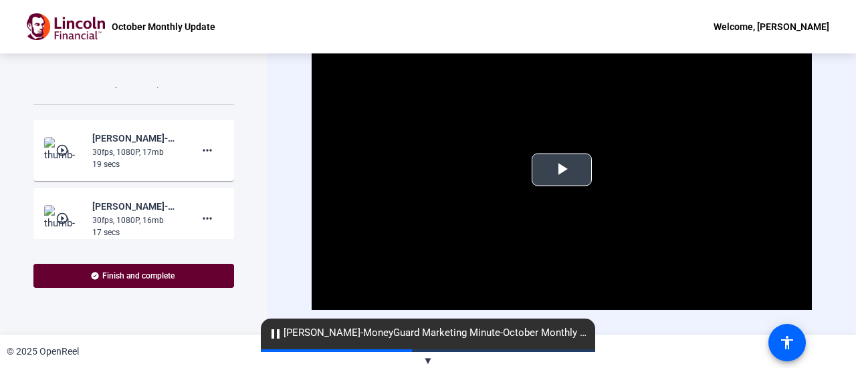
click at [562, 170] on span "Video Player" at bounding box center [562, 170] width 0 height 0
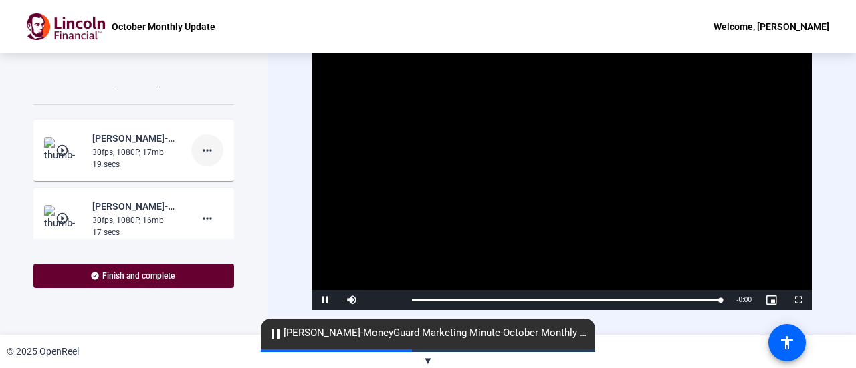
click at [201, 158] on mat-icon "more_horiz" at bounding box center [207, 150] width 16 height 16
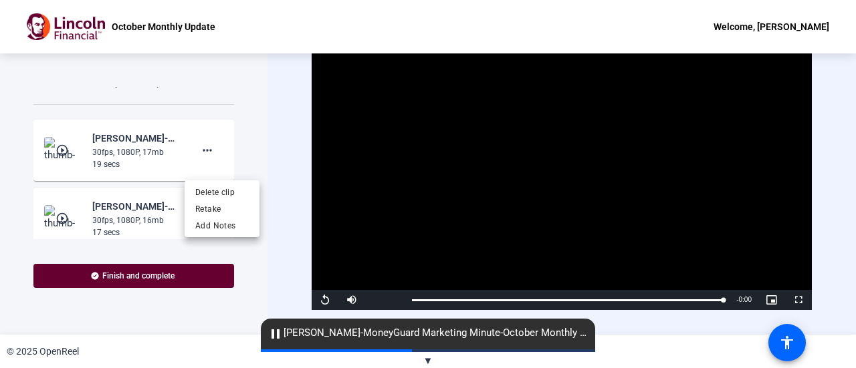
click at [717, 300] on div at bounding box center [428, 184] width 856 height 368
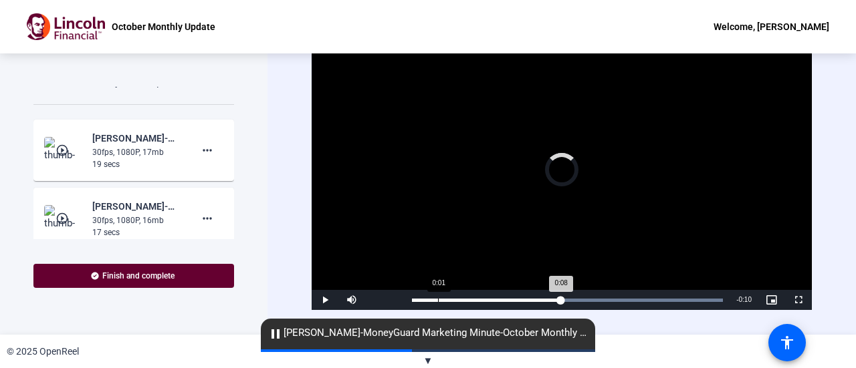
drag, startPoint x: 717, startPoint y: 300, endPoint x: 437, endPoint y: 304, distance: 279.5
click at [437, 304] on div "Loaded : 100.00% 0:01 0:08" at bounding box center [567, 300] width 324 height 20
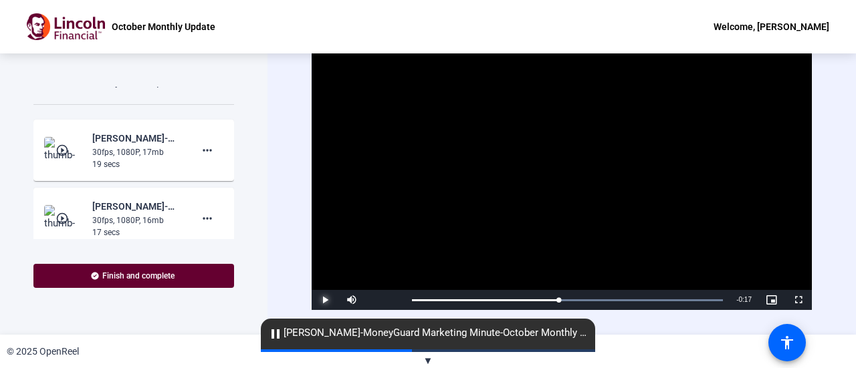
click at [320, 300] on span "Video Player" at bounding box center [325, 300] width 27 height 0
drag, startPoint x: 548, startPoint y: 296, endPoint x: 394, endPoint y: 293, distance: 153.8
click at [394, 293] on div "Play Mute 100% Current Time 0:00 / Duration 0:18 Loaded : 100.00% 0:00 0:00 Str…" at bounding box center [562, 300] width 500 height 20
click at [201, 158] on mat-icon "more_horiz" at bounding box center [207, 150] width 16 height 16
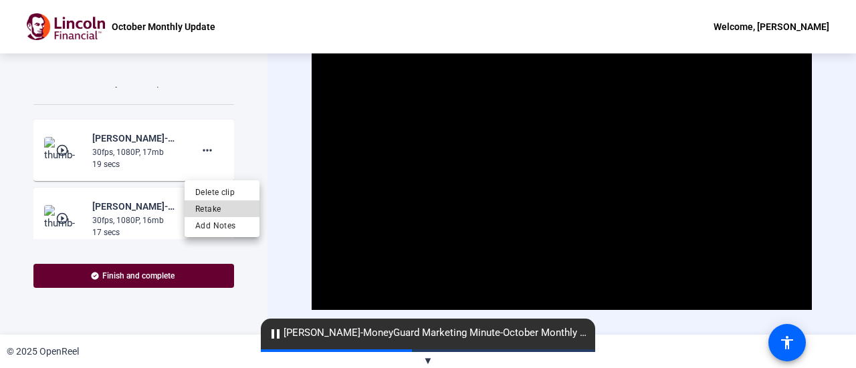
click at [219, 205] on span "Retake" at bounding box center [221, 209] width 53 height 16
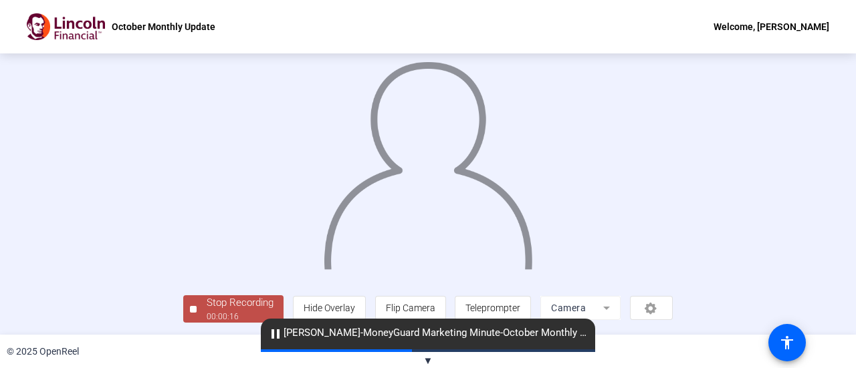
scroll to position [94, 0]
click at [207, 307] on div "Stop Recording" at bounding box center [240, 303] width 67 height 15
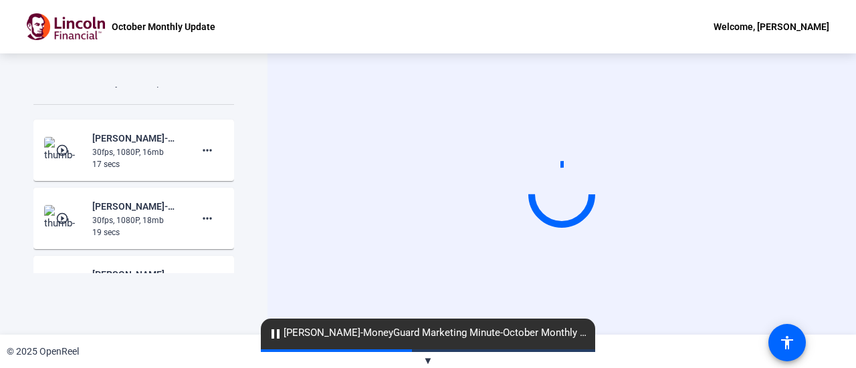
scroll to position [0, 0]
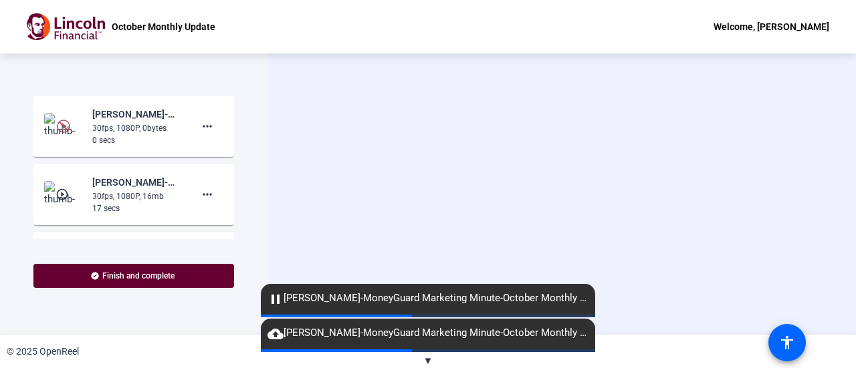
scroll to position [363, 0]
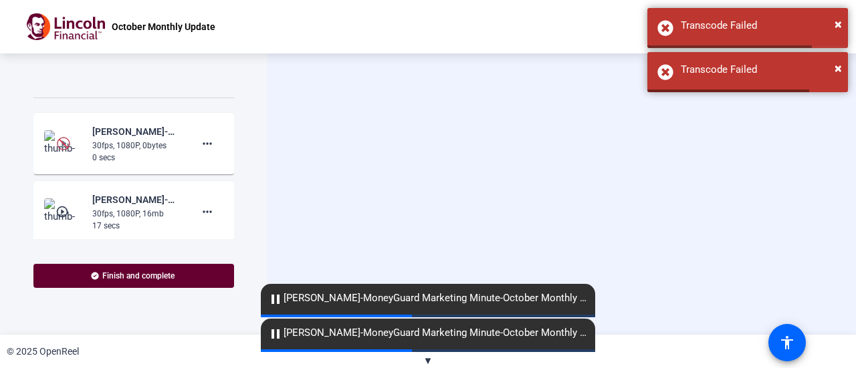
scroll to position [332, 0]
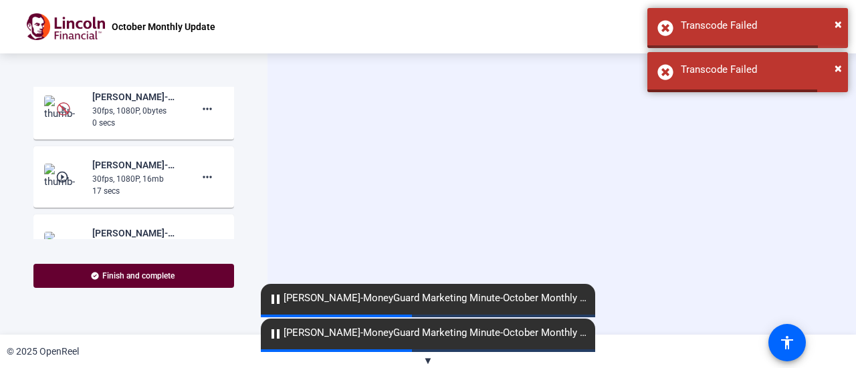
scroll to position [374, 0]
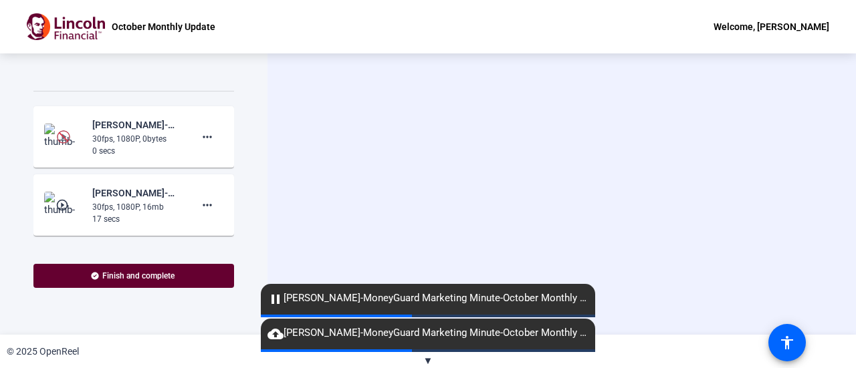
scroll to position [345, 0]
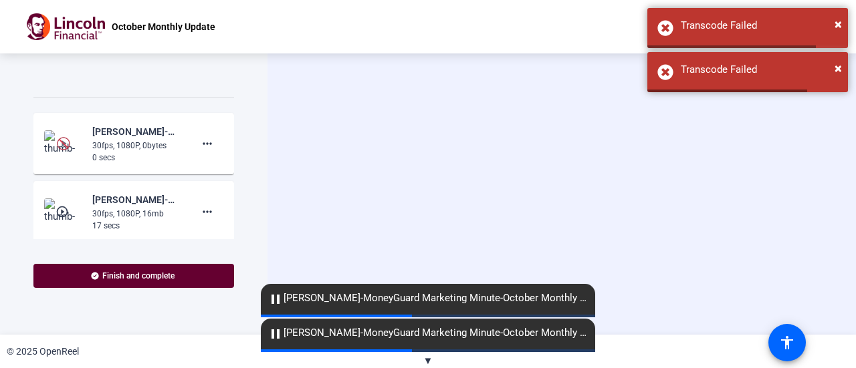
scroll to position [328, 0]
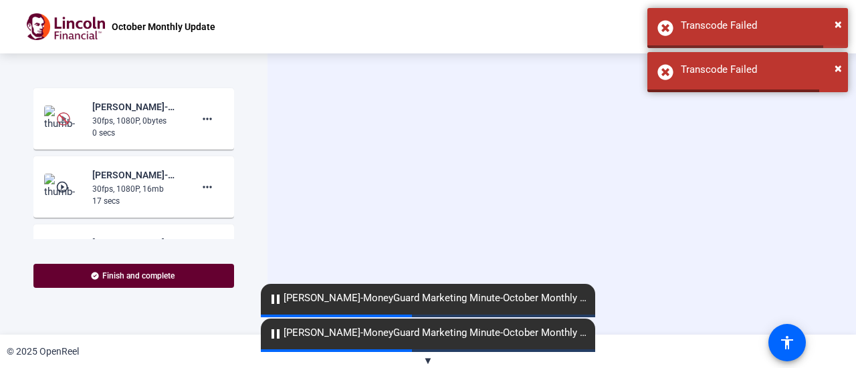
scroll to position [353, 0]
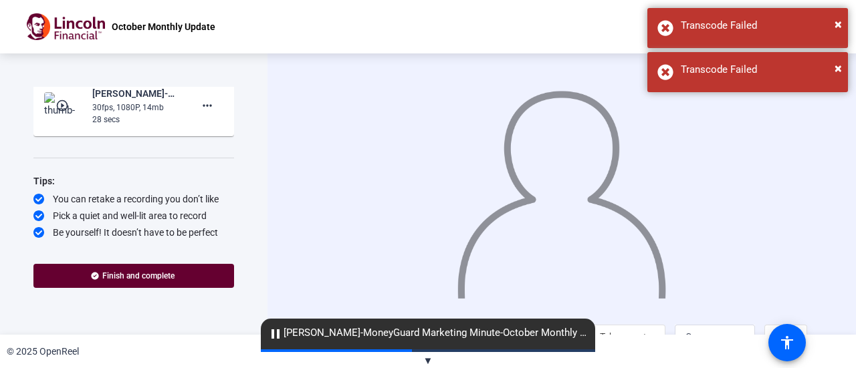
scroll to position [915, 0]
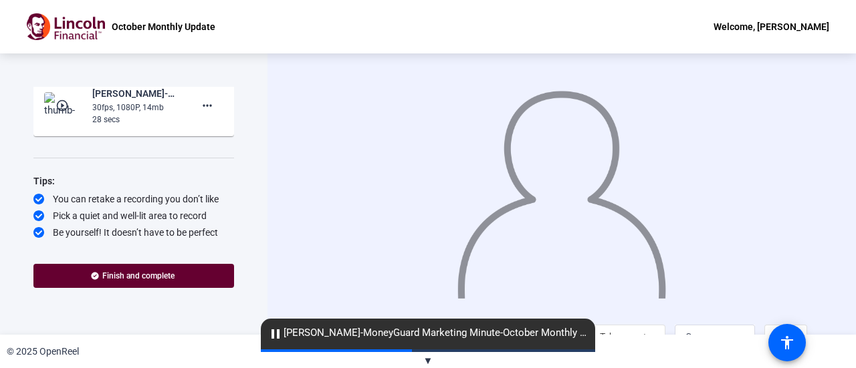
click at [67, 110] on mat-icon "play_circle_outline" at bounding box center [63, 105] width 16 height 13
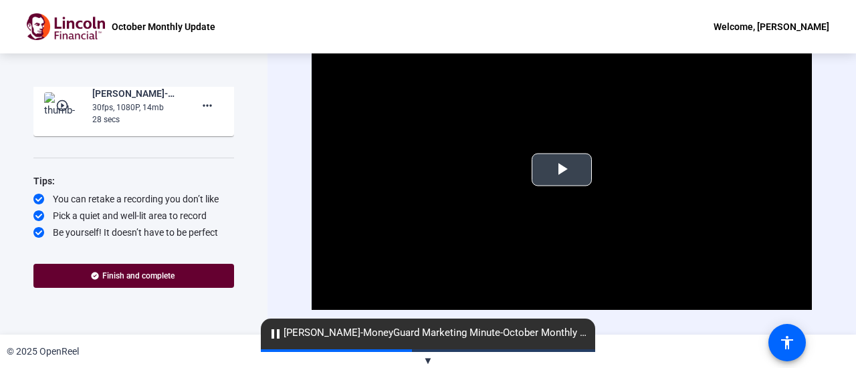
click at [562, 170] on span "Video Player" at bounding box center [562, 170] width 0 height 0
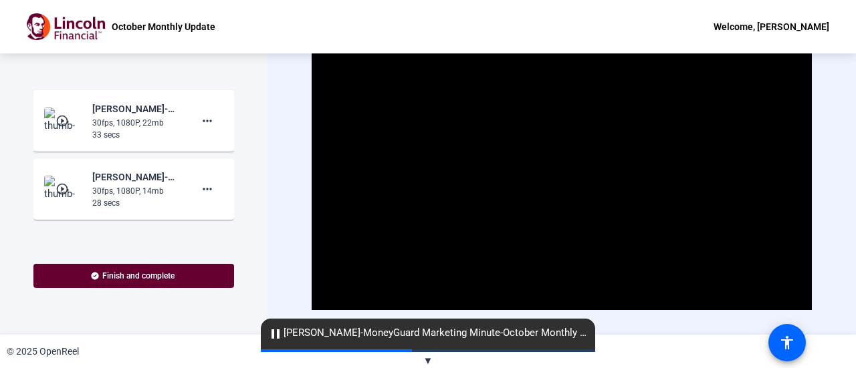
scroll to position [824, 0]
click at [59, 124] on mat-icon "play_circle_outline" at bounding box center [63, 117] width 16 height 13
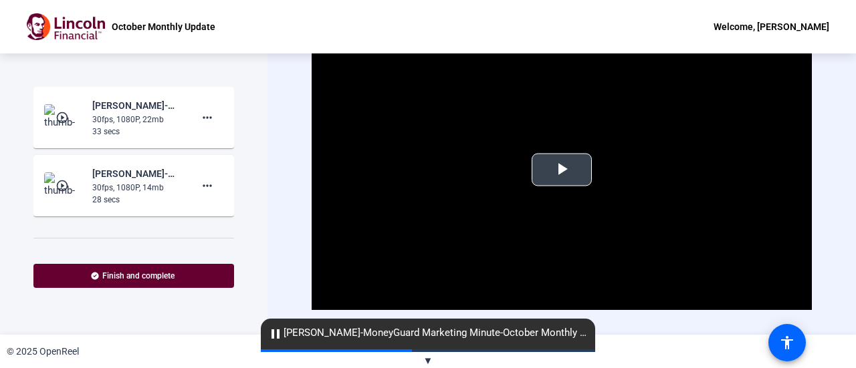
click at [562, 170] on span "Video Player" at bounding box center [562, 170] width 0 height 0
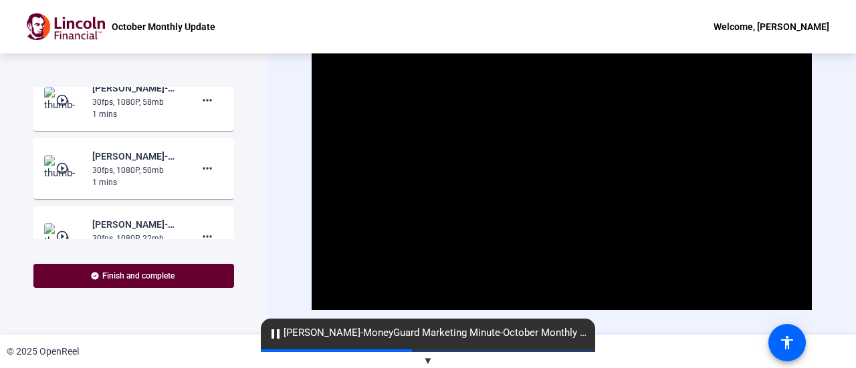
scroll to position [702, 0]
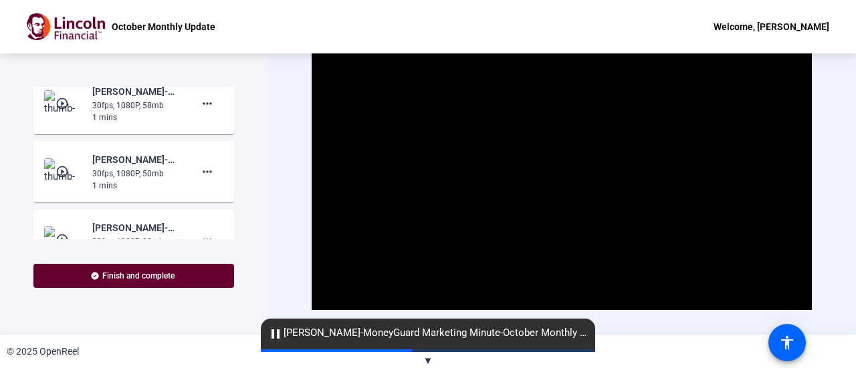
click at [68, 179] on mat-icon "play_circle_outline" at bounding box center [63, 171] width 16 height 13
click at [562, 170] on span "Video Player" at bounding box center [562, 170] width 0 height 0
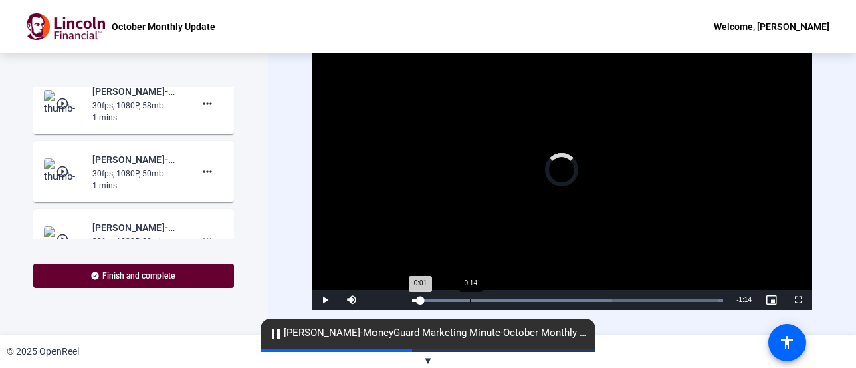
click at [469, 300] on div "Loaded : 100.00% 0:14 0:01" at bounding box center [567, 300] width 324 height 20
click at [511, 293] on div "Loaded : 100.00% 0:24 0:16" at bounding box center [567, 300] width 324 height 20
click at [564, 294] on div "Loaded : 100.00% 0:37 0:26" at bounding box center [567, 300] width 324 height 20
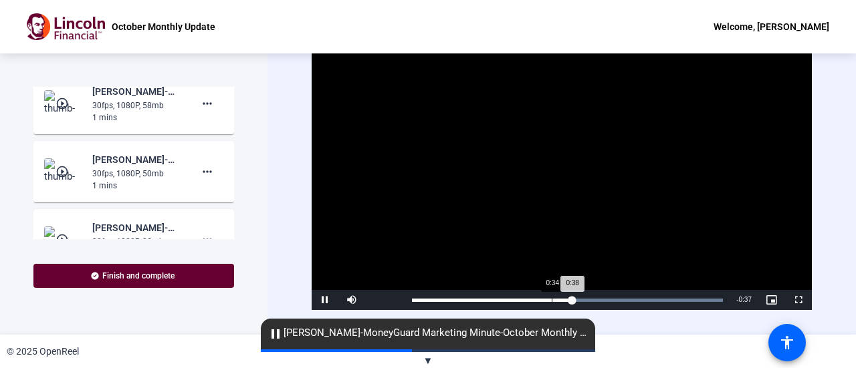
click at [551, 299] on div "Loaded : 100.00% 0:34 0:38" at bounding box center [567, 300] width 311 height 3
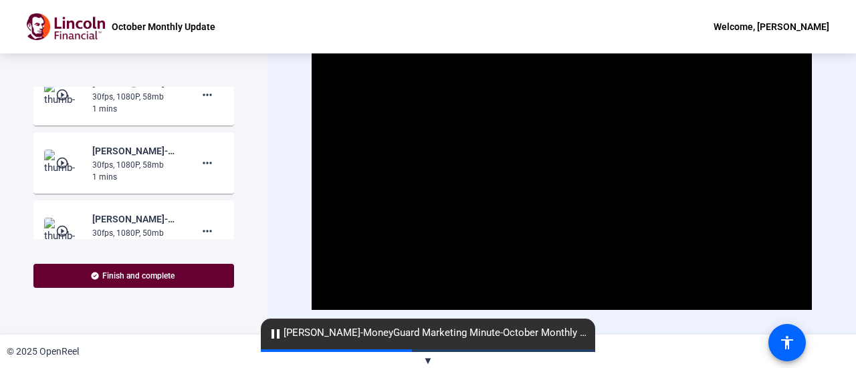
scroll to position [639, 0]
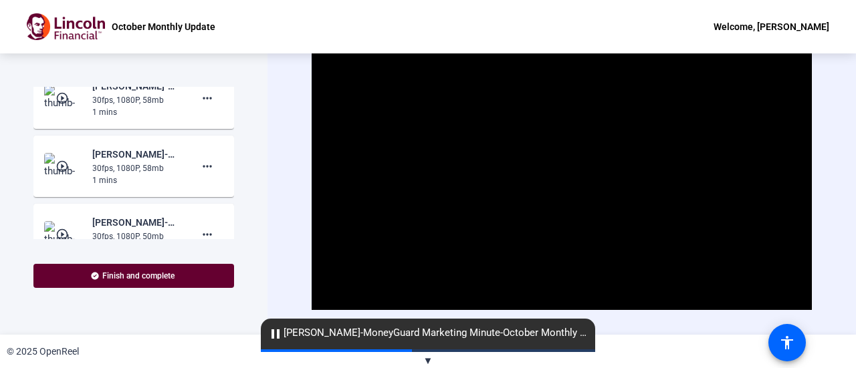
click at [71, 173] on img at bounding box center [63, 166] width 39 height 27
click at [562, 170] on span "Video Player" at bounding box center [562, 170] width 0 height 0
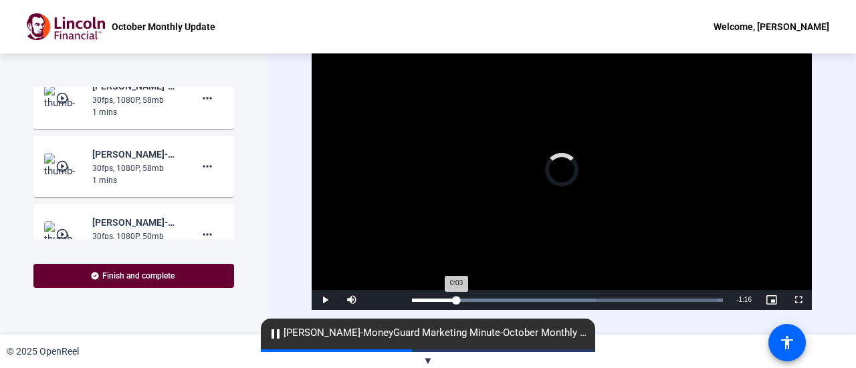
click at [455, 296] on div "Loaded : 100.00% 0:12 0:03" at bounding box center [567, 300] width 324 height 20
click at [489, 299] on div "Loaded : 100.00% 0:21 0:13" at bounding box center [567, 300] width 311 height 3
click at [523, 301] on div "Loaded : 100.00% 0:32 0:23" at bounding box center [567, 300] width 324 height 20
click at [511, 300] on div "Loaded : 100.00% 0:28 0:33" at bounding box center [567, 300] width 311 height 3
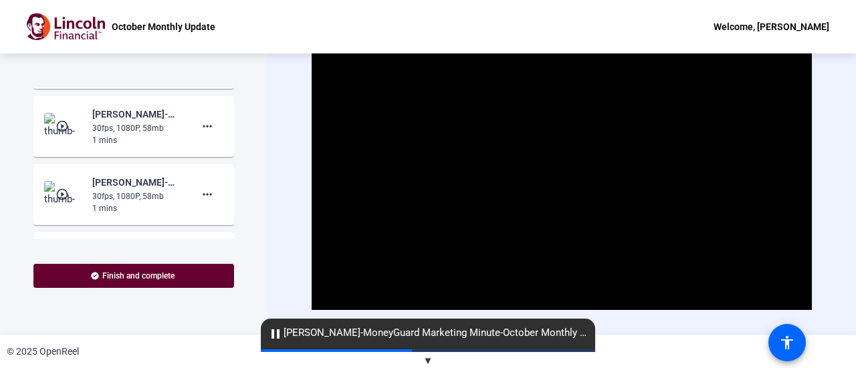
scroll to position [612, 0]
click at [56, 132] on mat-icon "play_circle_outline" at bounding box center [63, 124] width 16 height 13
click at [562, 170] on span "Video Player" at bounding box center [562, 170] width 0 height 0
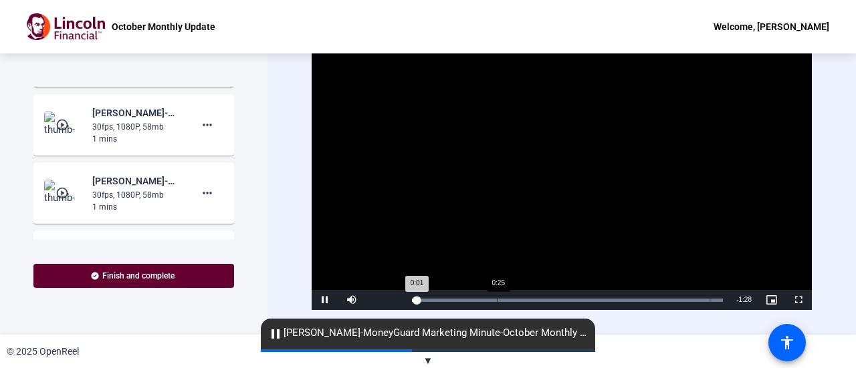
click at [497, 302] on div "Loaded : 100.00% 0:25 0:01" at bounding box center [567, 300] width 324 height 20
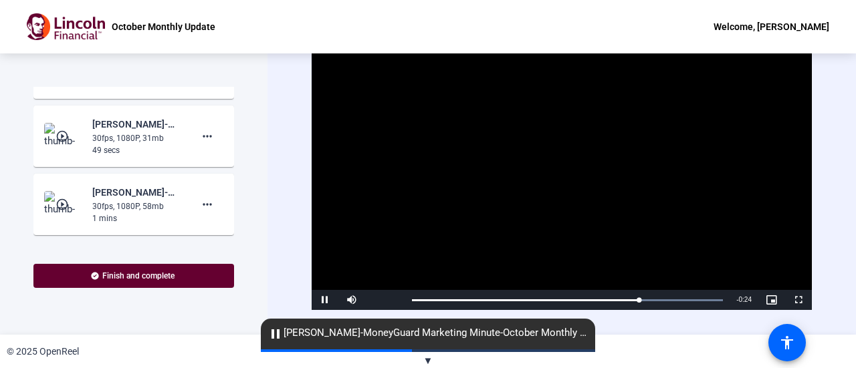
scroll to position [532, 0]
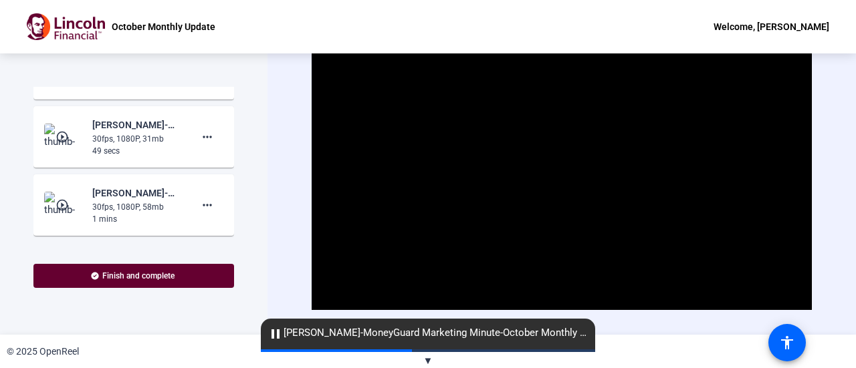
click at [59, 144] on mat-icon "play_circle_outline" at bounding box center [63, 136] width 16 height 13
click at [562, 170] on span "Video Player" at bounding box center [562, 170] width 0 height 0
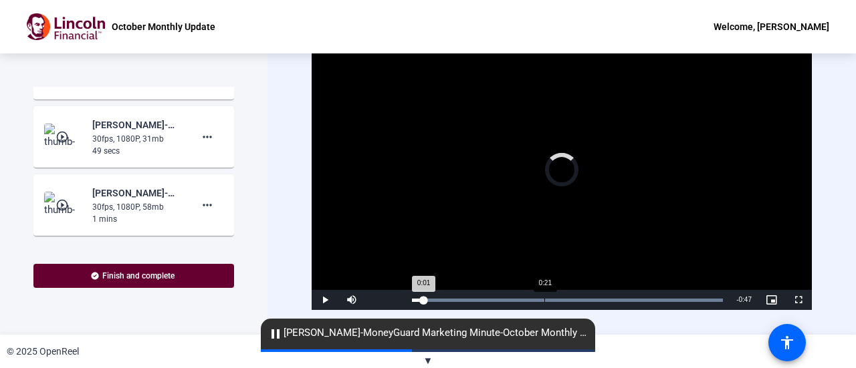
click at [544, 299] on div "Loaded : 100.00% 0:21 0:01" at bounding box center [567, 300] width 311 height 3
click at [523, 299] on div "Loaded : 100.00% 0:17 0:22" at bounding box center [567, 300] width 311 height 3
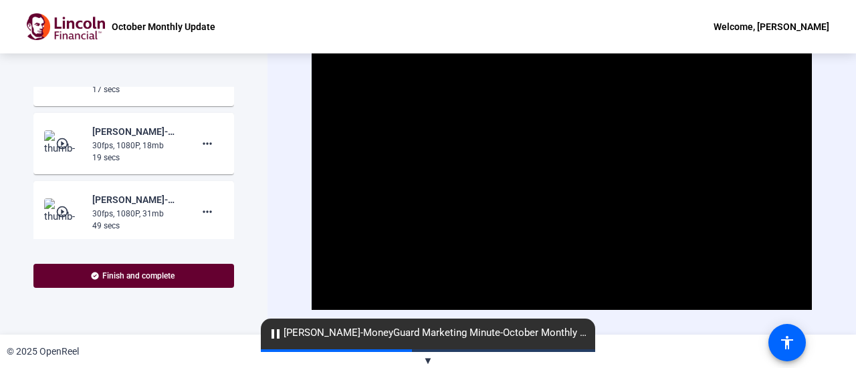
scroll to position [452, 0]
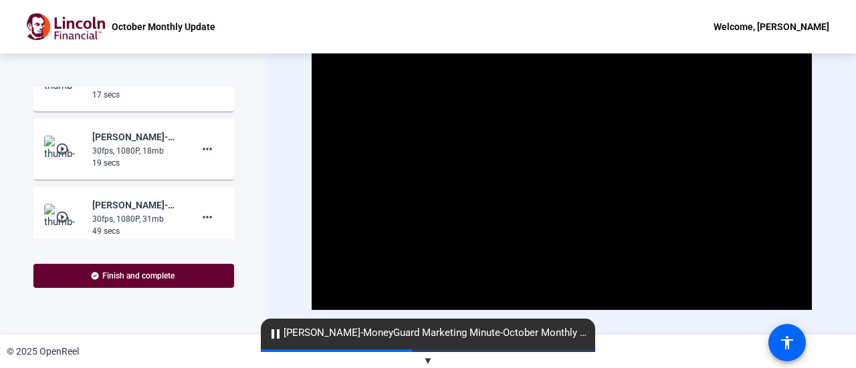
click at [59, 156] on mat-icon "play_circle_outline" at bounding box center [63, 148] width 16 height 13
click at [562, 170] on span "Video Player" at bounding box center [562, 170] width 0 height 0
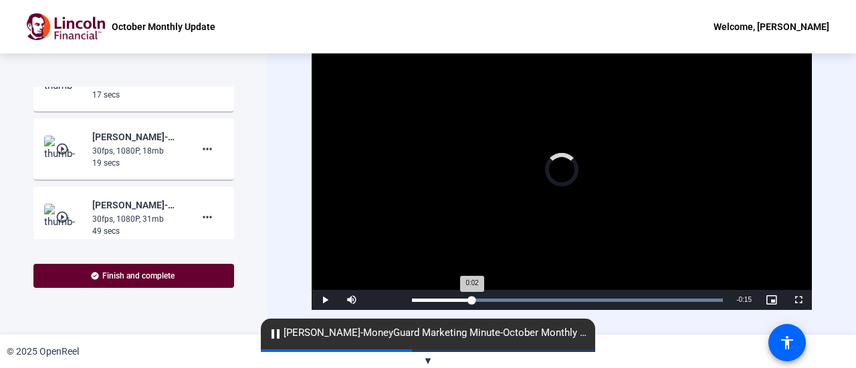
click at [470, 300] on div "Loaded : 100.00% 0:03 0:02" at bounding box center [567, 300] width 324 height 20
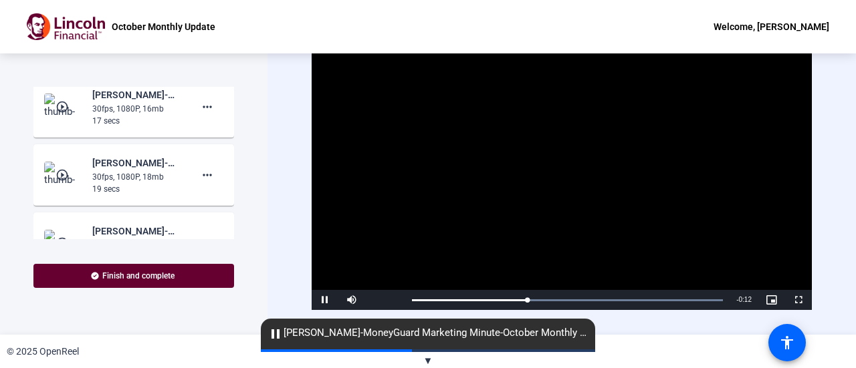
scroll to position [425, 0]
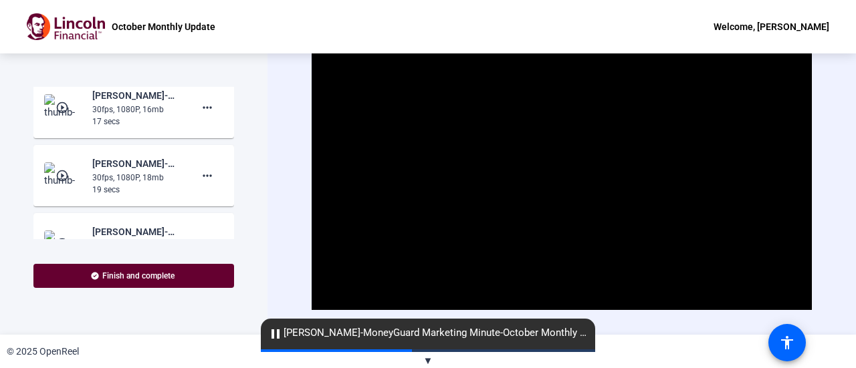
click at [64, 183] on mat-icon "play_circle_outline" at bounding box center [63, 175] width 16 height 13
click at [60, 114] on mat-icon "play_circle_outline" at bounding box center [63, 107] width 16 height 13
click at [568, 189] on video "Video Player" at bounding box center [562, 169] width 500 height 281
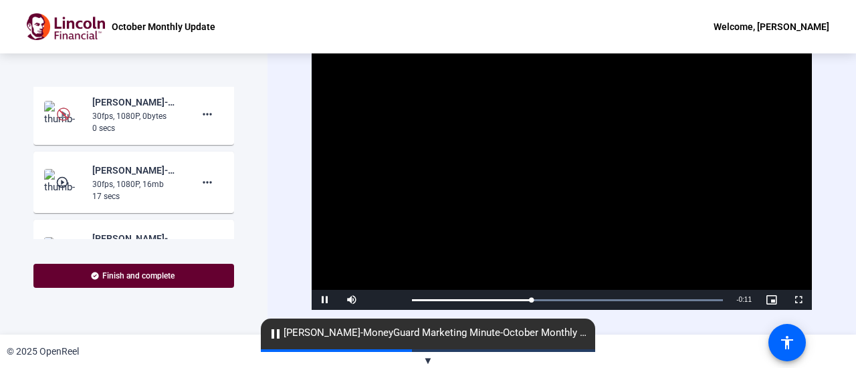
scroll to position [345, 0]
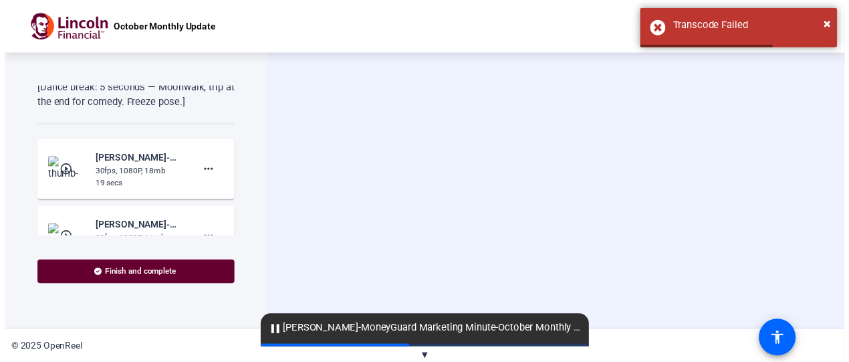
scroll to position [308, 0]
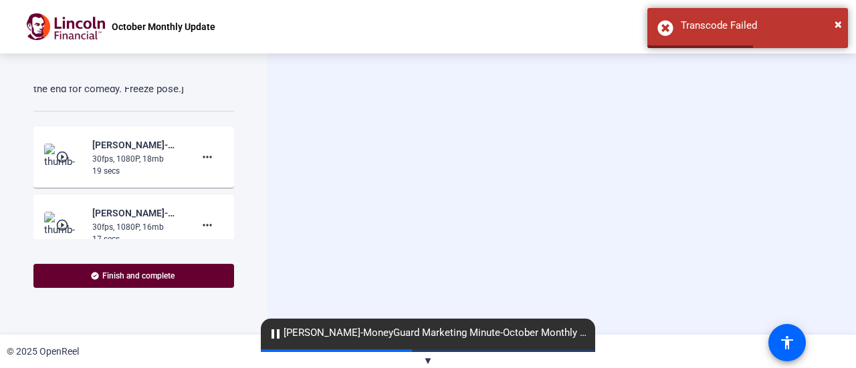
click at [61, 164] on mat-icon "play_circle_outline" at bounding box center [63, 156] width 16 height 13
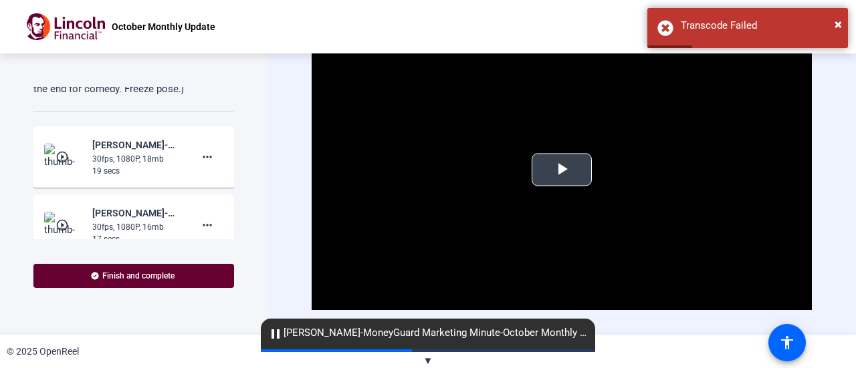
click at [562, 170] on span "Video Player" at bounding box center [562, 170] width 0 height 0
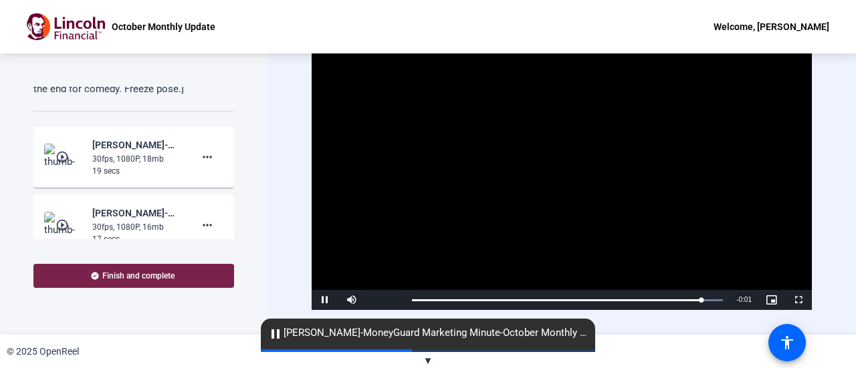
click at [154, 279] on span "Finish and complete" at bounding box center [138, 276] width 72 height 11
